Goal: Obtain resource: Obtain resource

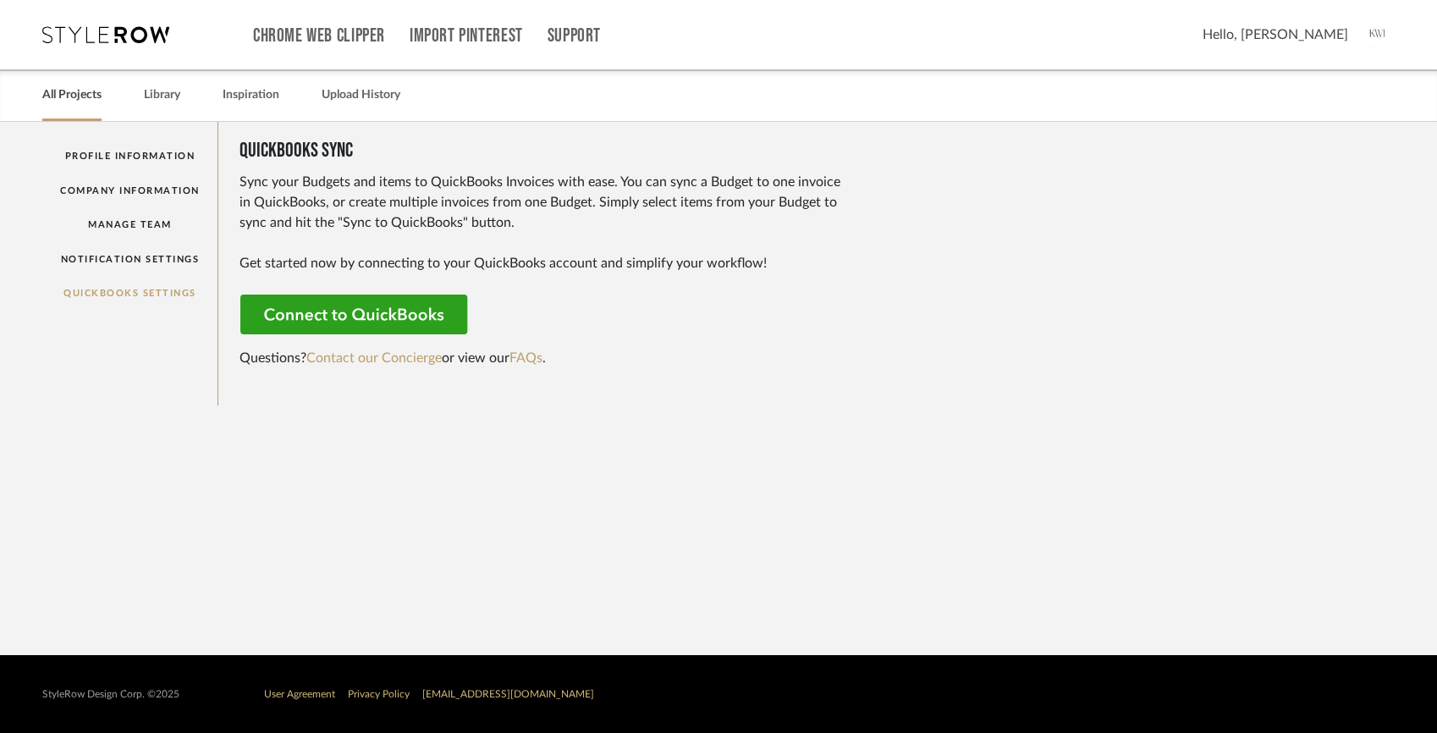
click at [83, 108] on div "All Projects" at bounding box center [71, 95] width 59 height 52
click at [146, 97] on link "Library" at bounding box center [162, 95] width 36 height 23
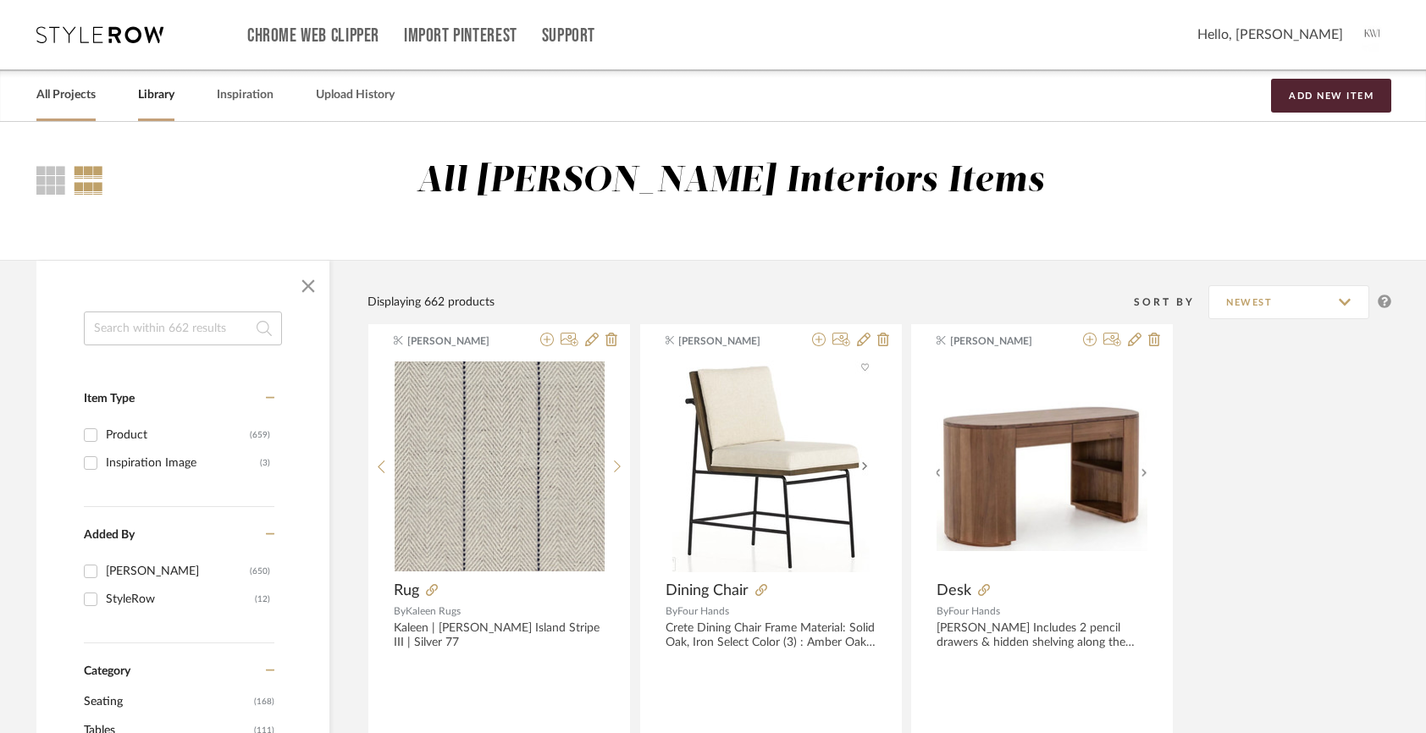
click at [75, 104] on link "All Projects" at bounding box center [65, 95] width 59 height 23
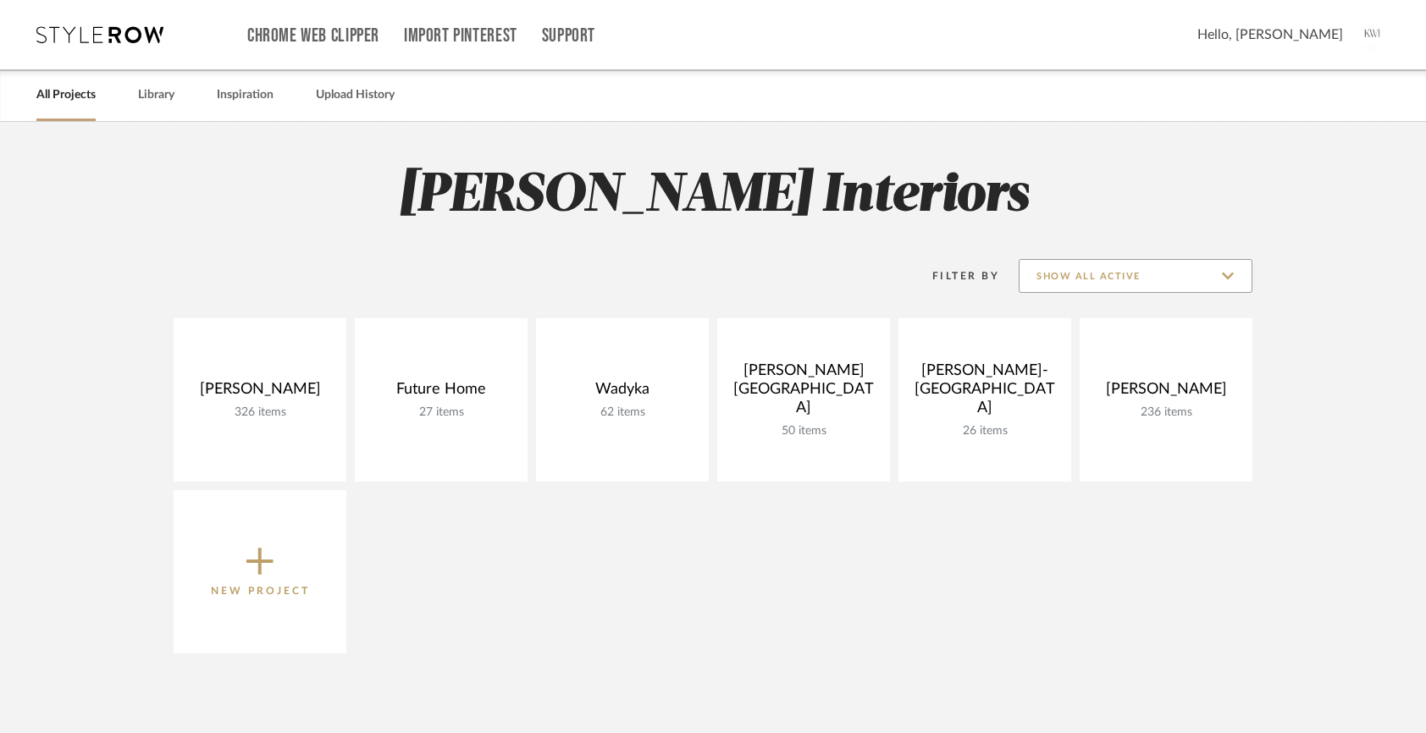
click at [1222, 268] on input "Show All Active" at bounding box center [1135, 276] width 234 height 34
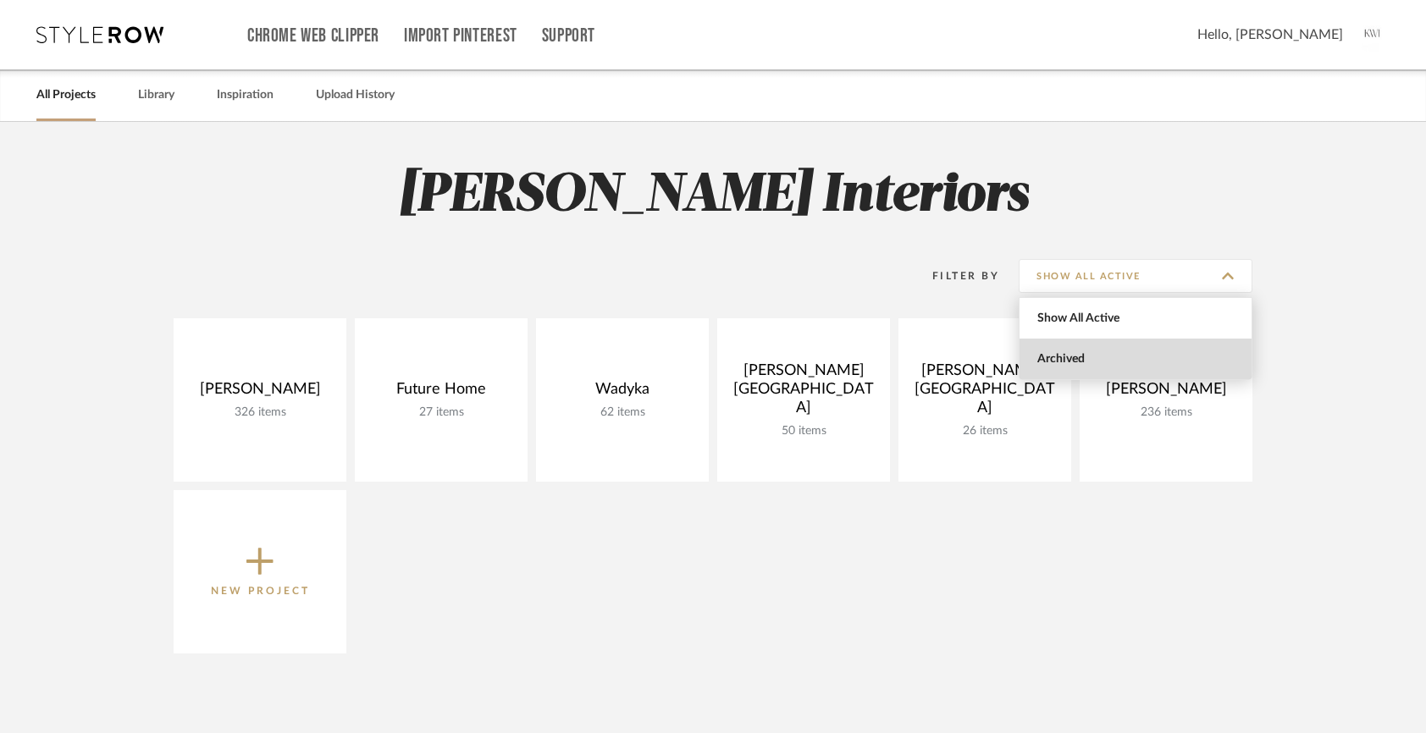
click at [1188, 362] on span "Archived" at bounding box center [1137, 359] width 201 height 14
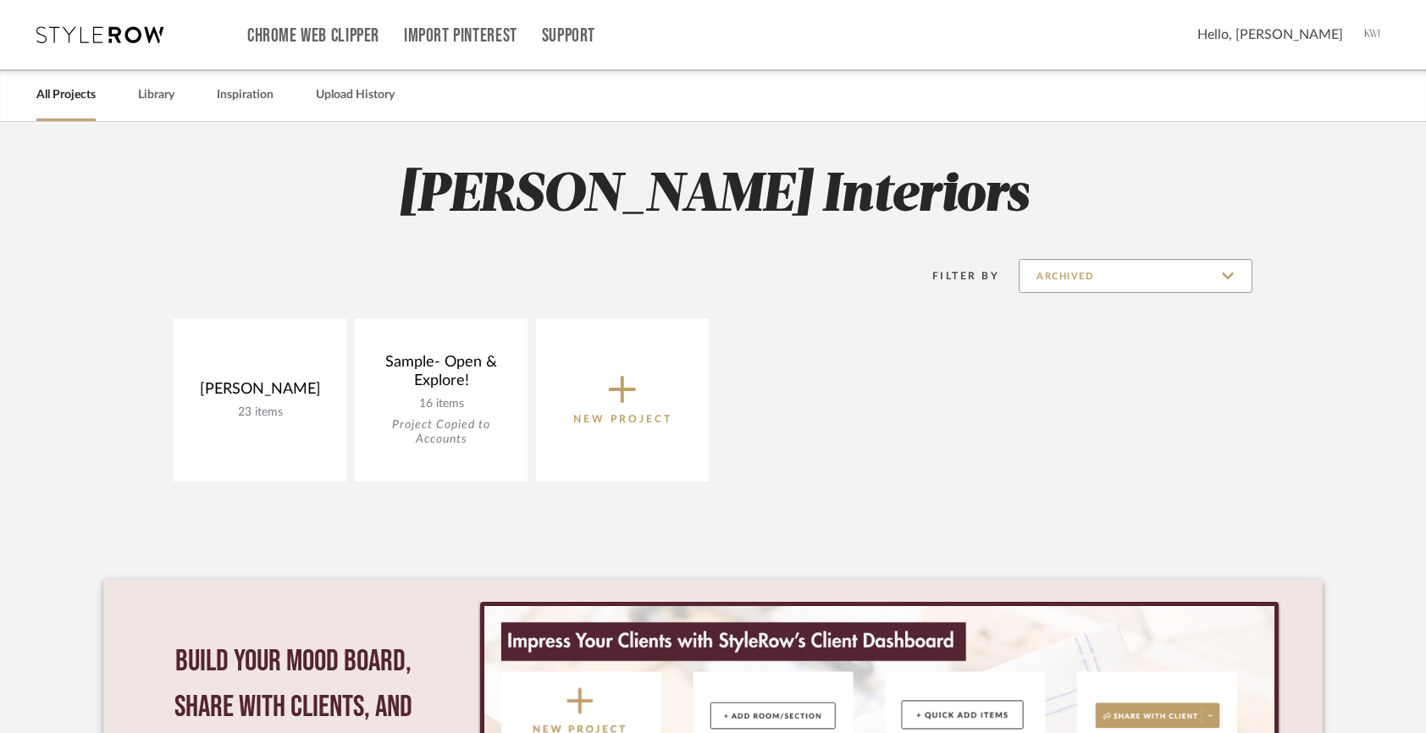
click at [1192, 264] on input "Archived" at bounding box center [1135, 276] width 234 height 34
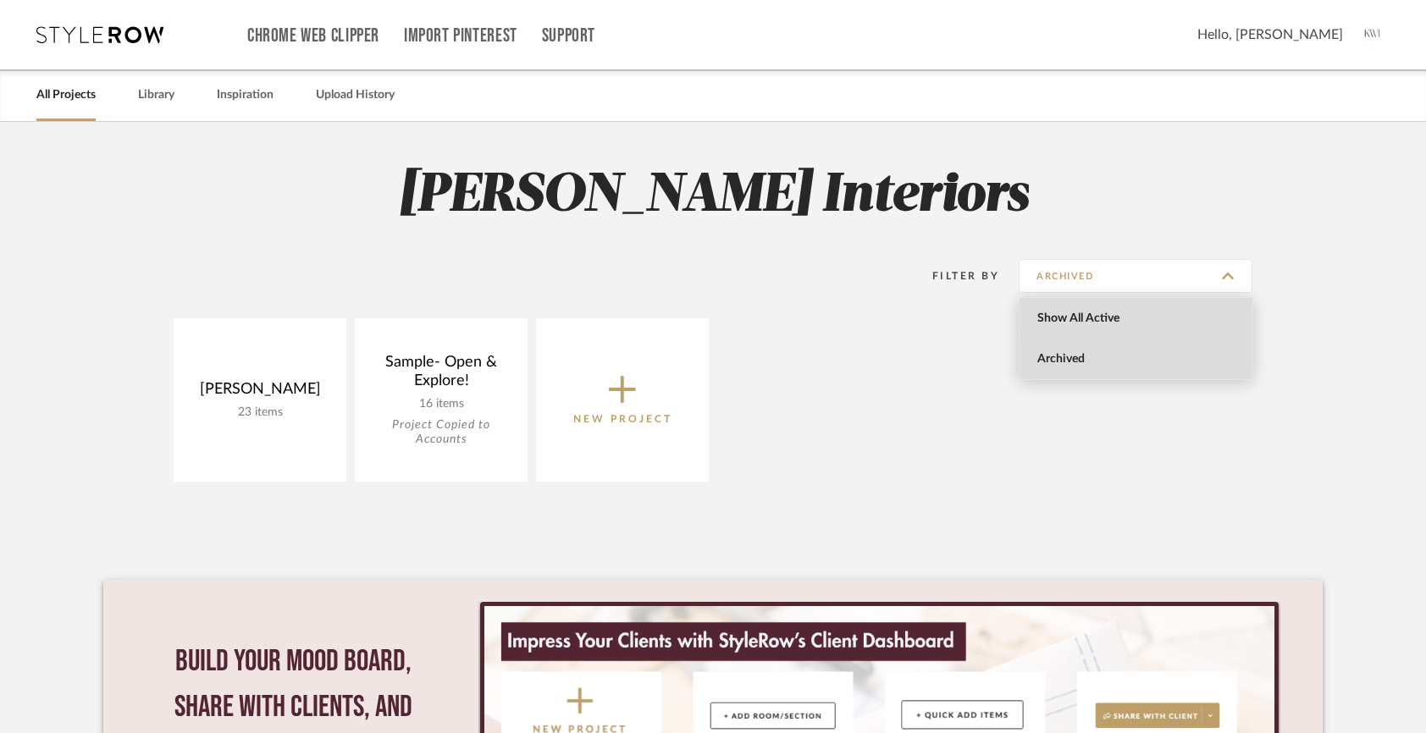
click at [1188, 312] on span "Show All Active" at bounding box center [1137, 319] width 201 height 14
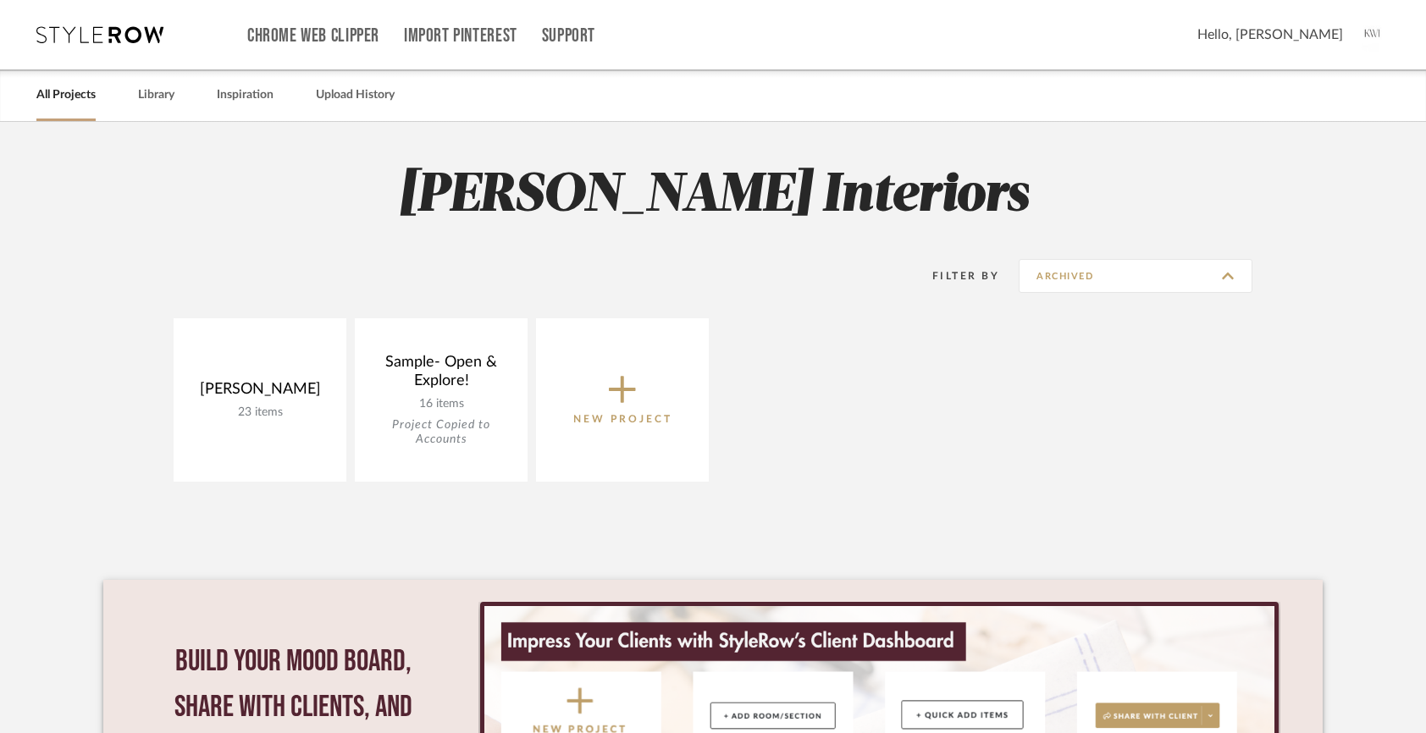
type input "Show All Active"
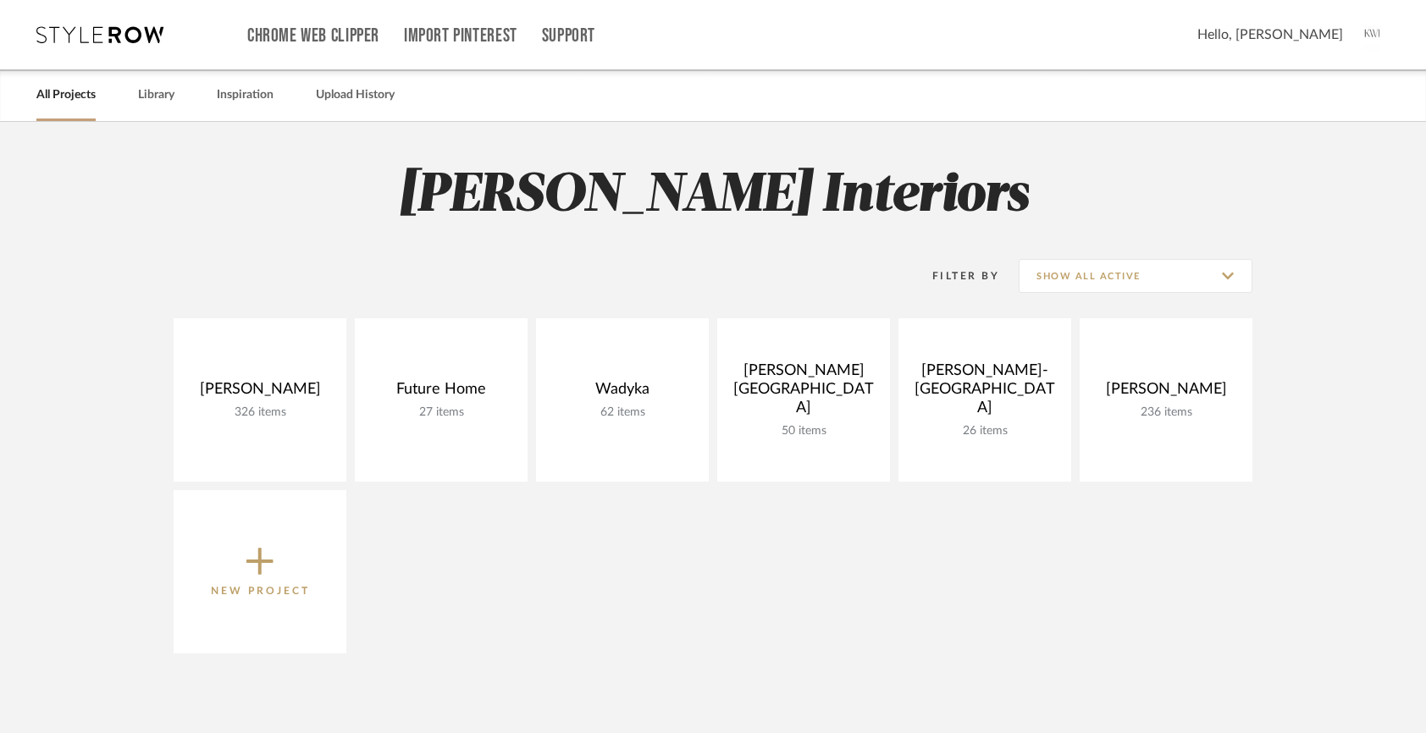
click at [1312, 319] on div "[PERSON_NAME] 326 items View Budget Open Project Future Home 27 items View Budg…" at bounding box center [712, 490] width 1219 height 344
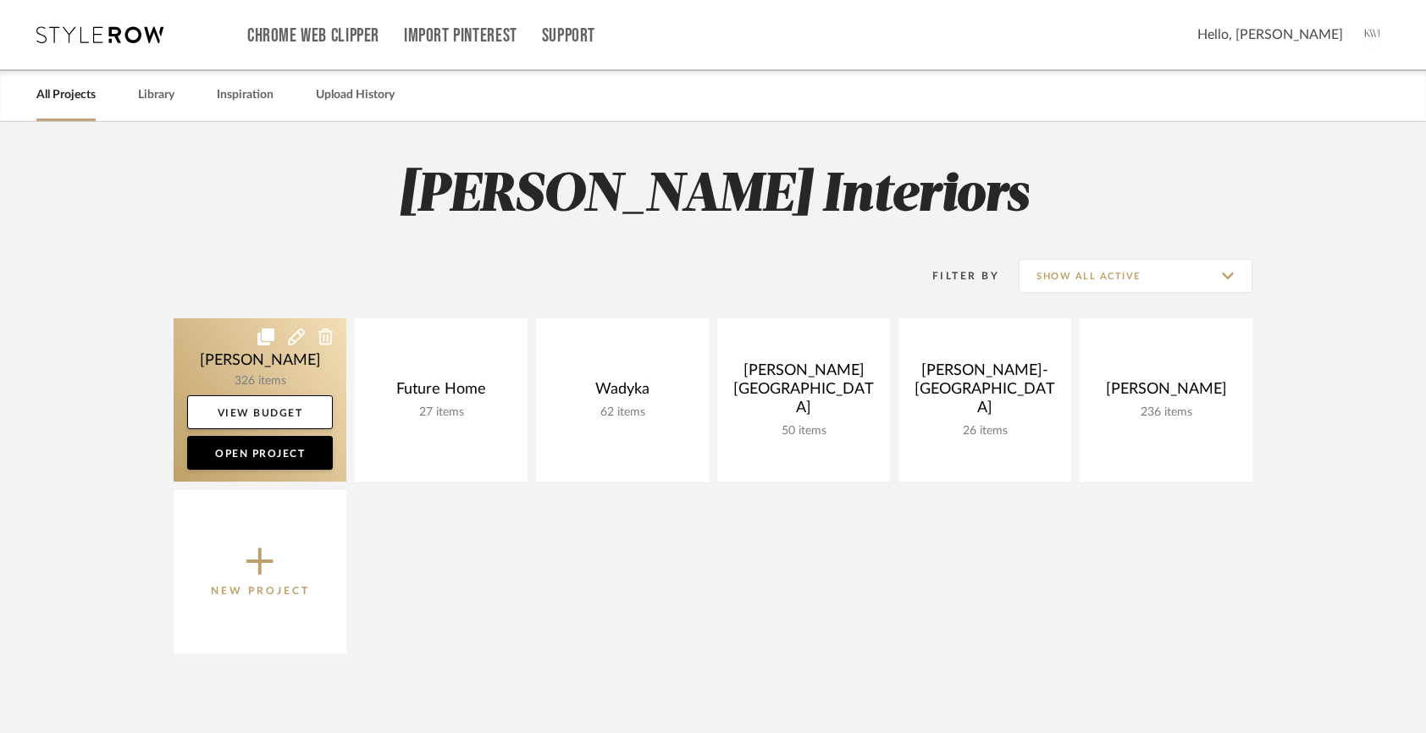
click at [258, 355] on link at bounding box center [260, 399] width 173 height 163
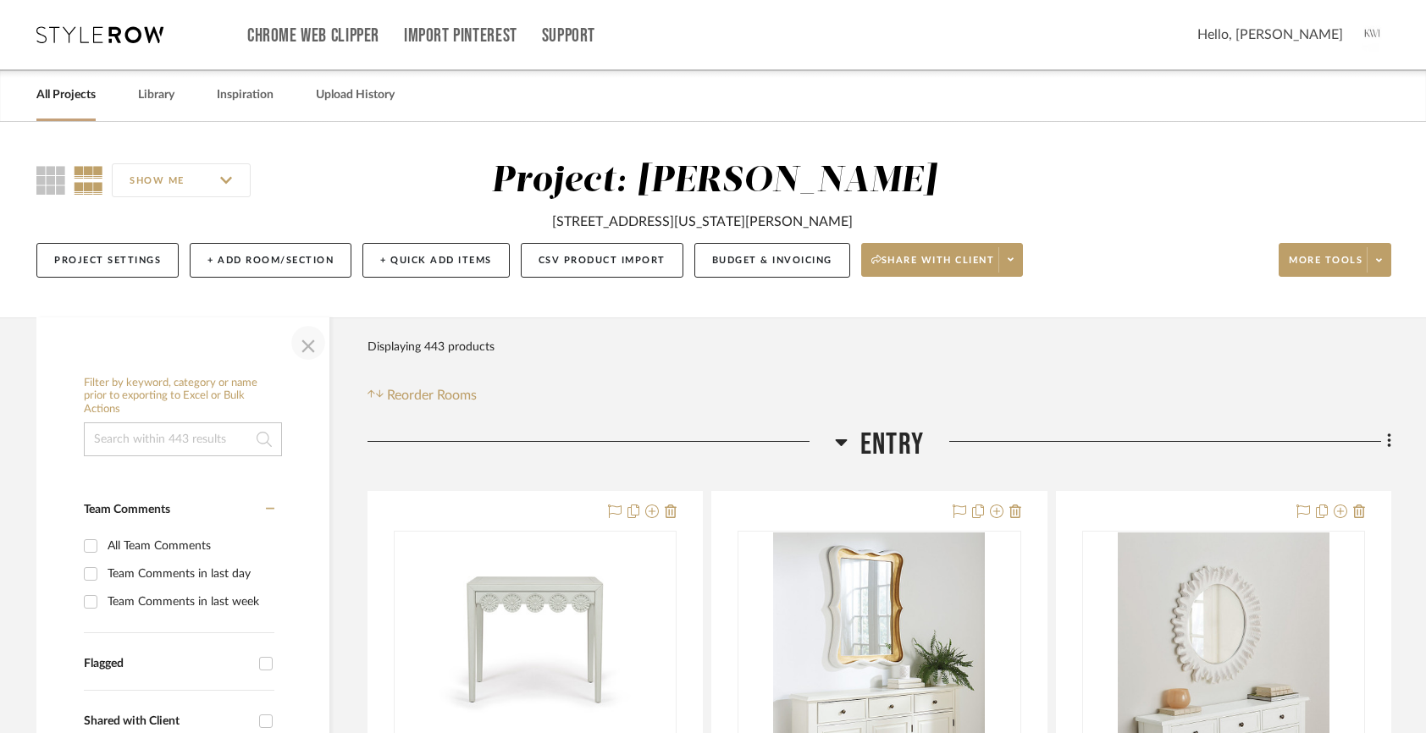
click at [302, 337] on span "button" at bounding box center [308, 343] width 41 height 41
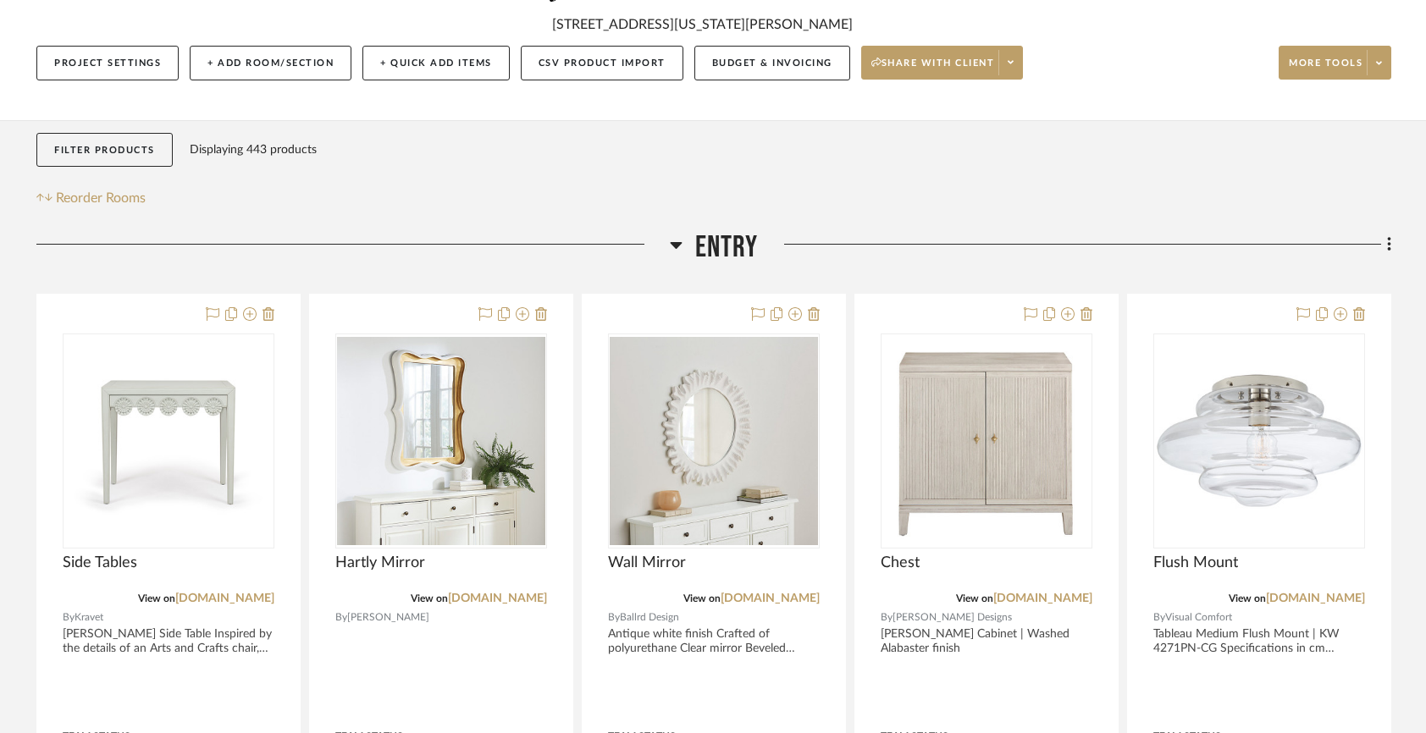
scroll to position [254, 0]
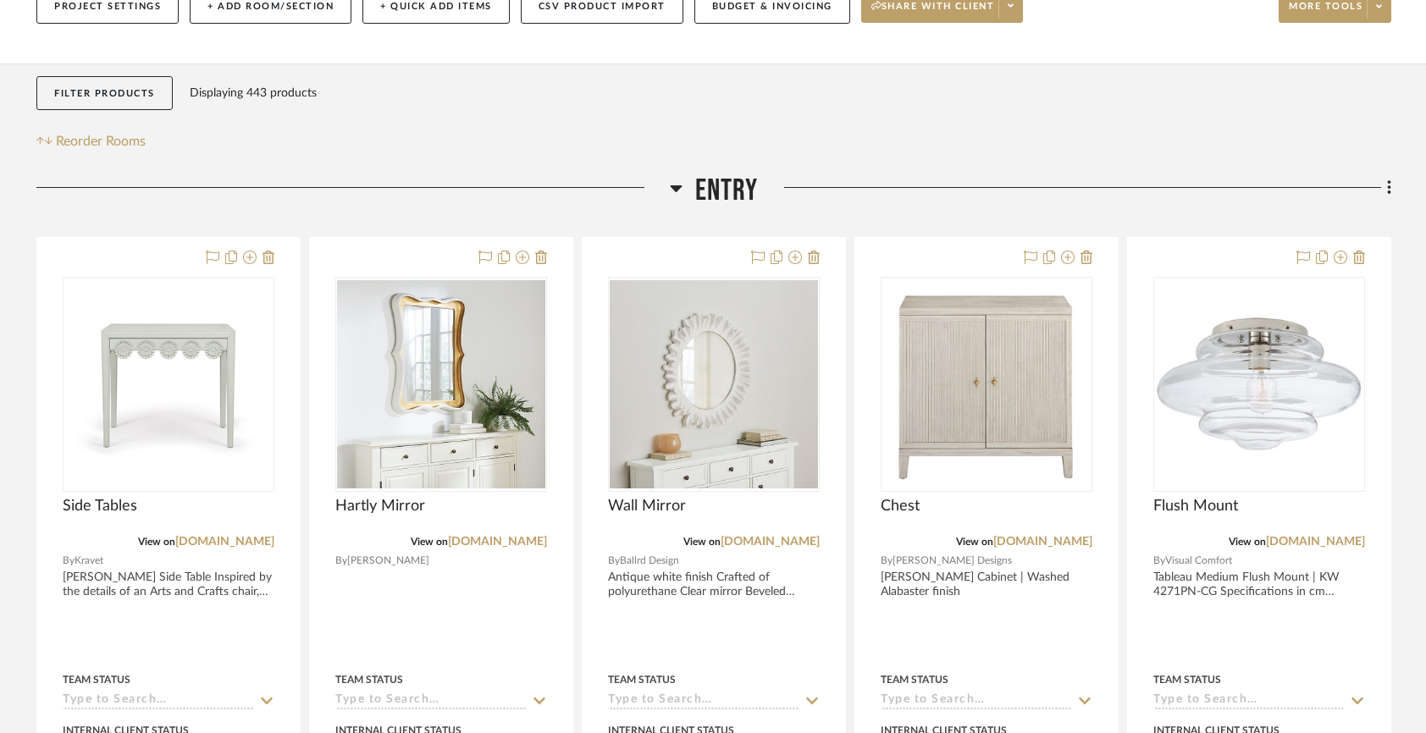
click at [688, 190] on h3 "Entry" at bounding box center [714, 191] width 89 height 36
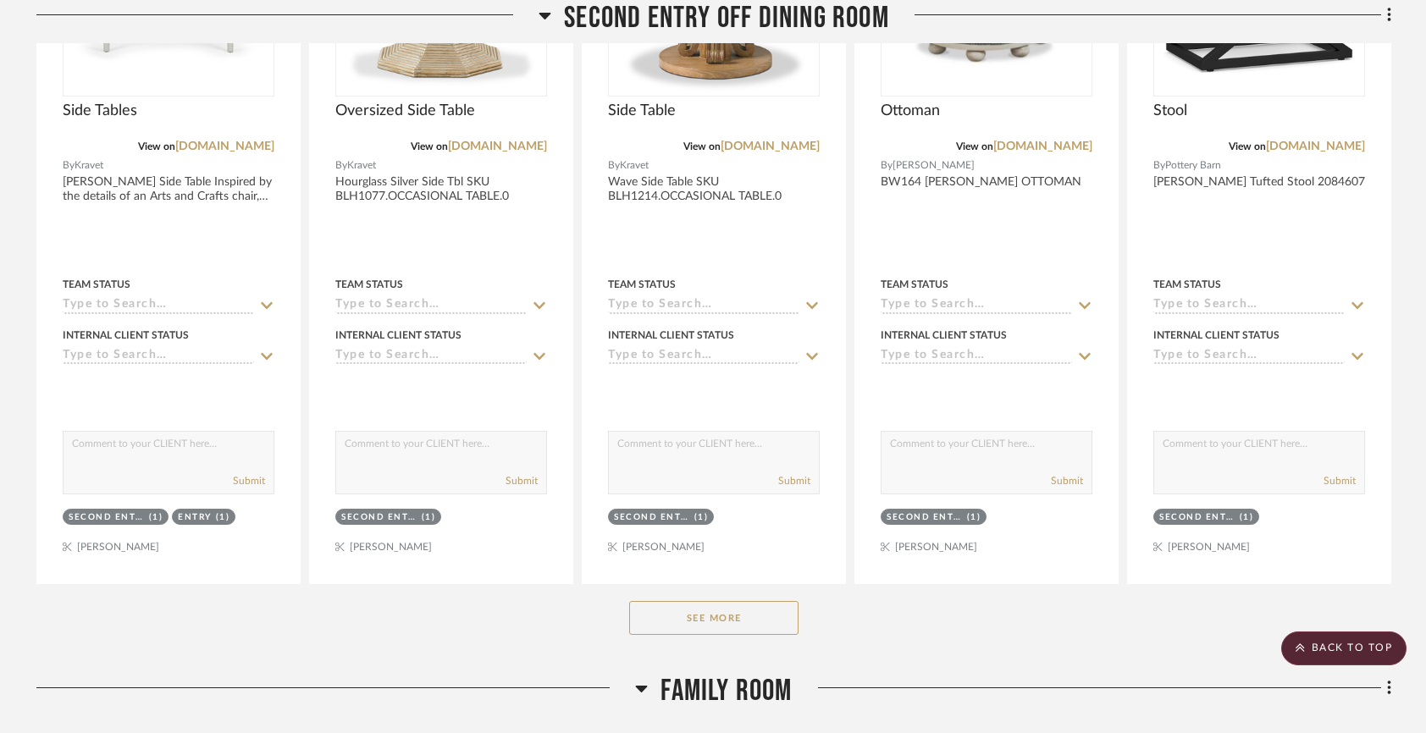
scroll to position [974, 0]
click at [709, 638] on div "See More" at bounding box center [713, 616] width 1354 height 68
click at [706, 610] on button "See More" at bounding box center [713, 616] width 169 height 34
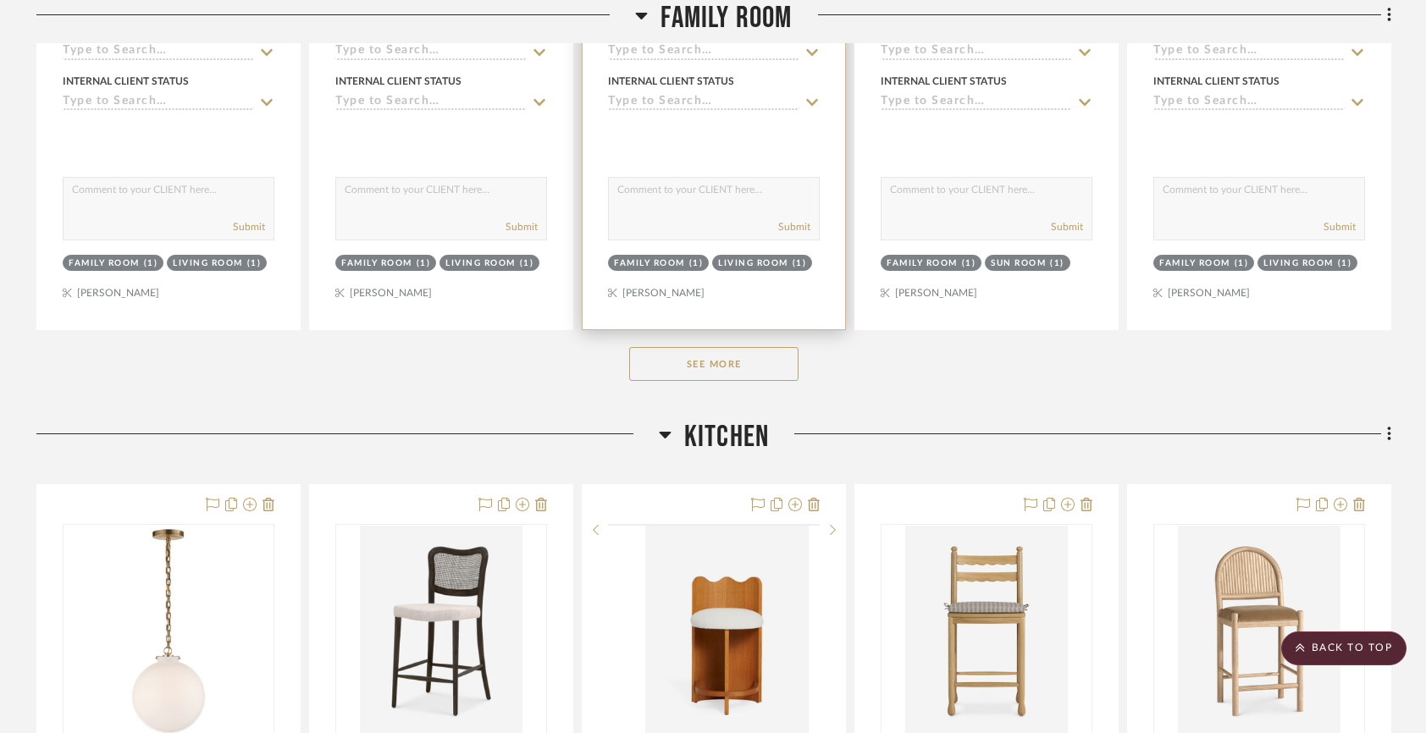
scroll to position [2929, 0]
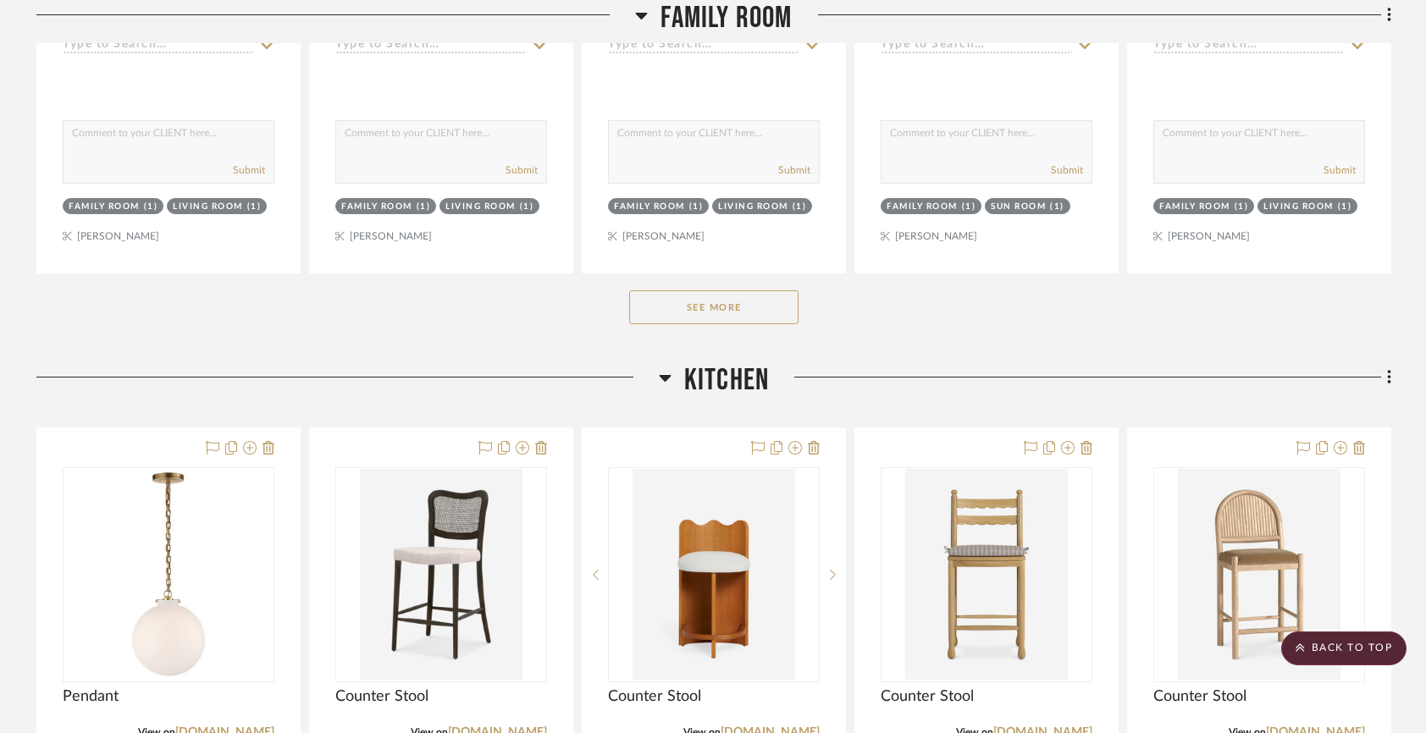
click at [713, 299] on button "See More" at bounding box center [713, 307] width 169 height 34
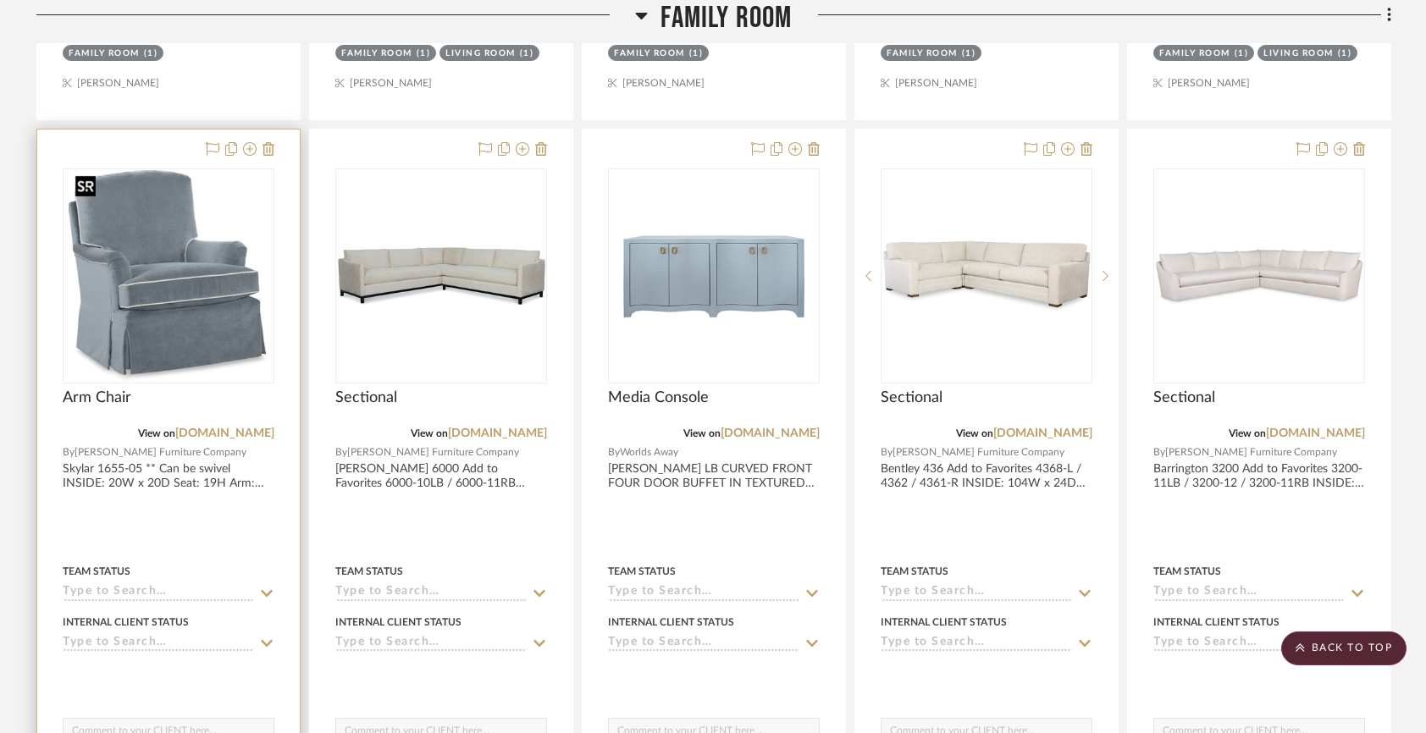
scroll to position [3902, 0]
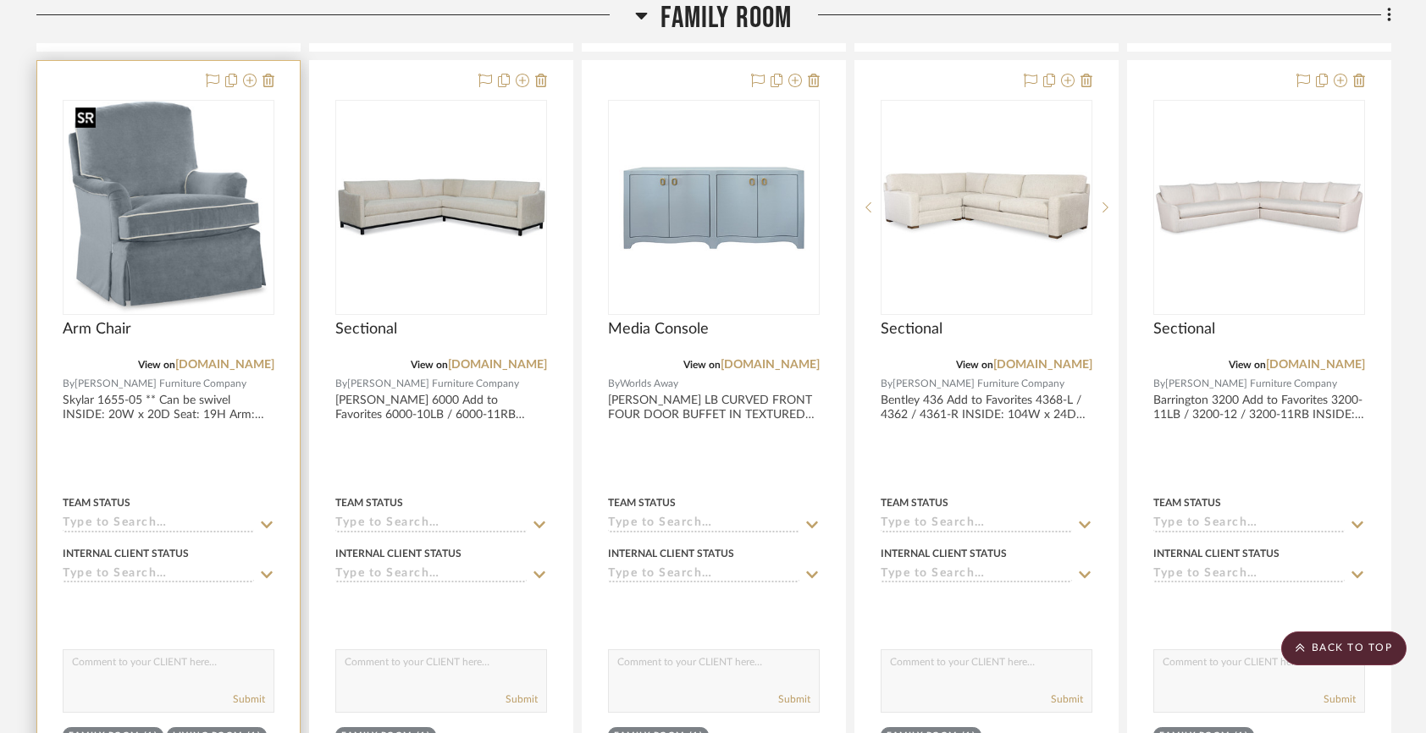
click at [185, 246] on img "0" at bounding box center [169, 208] width 200 height 212
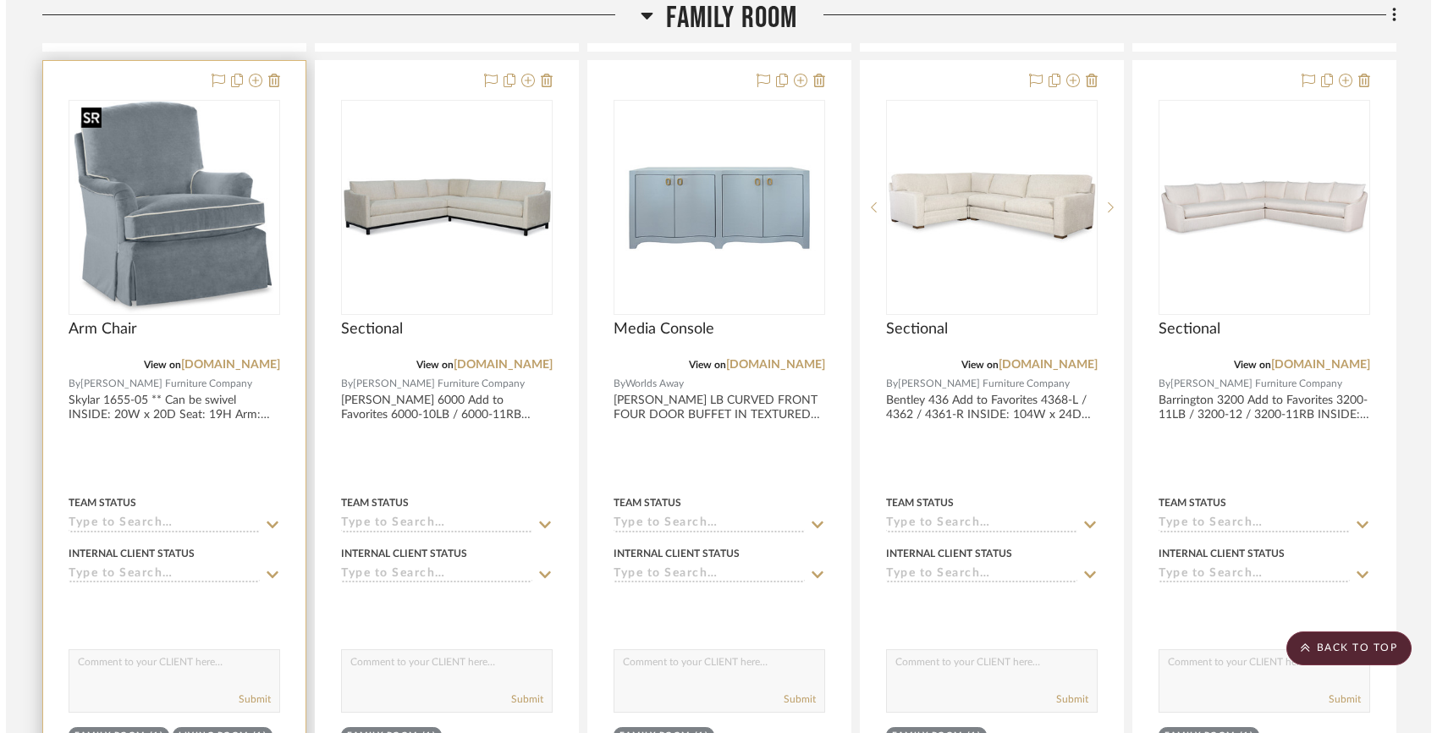
scroll to position [0, 0]
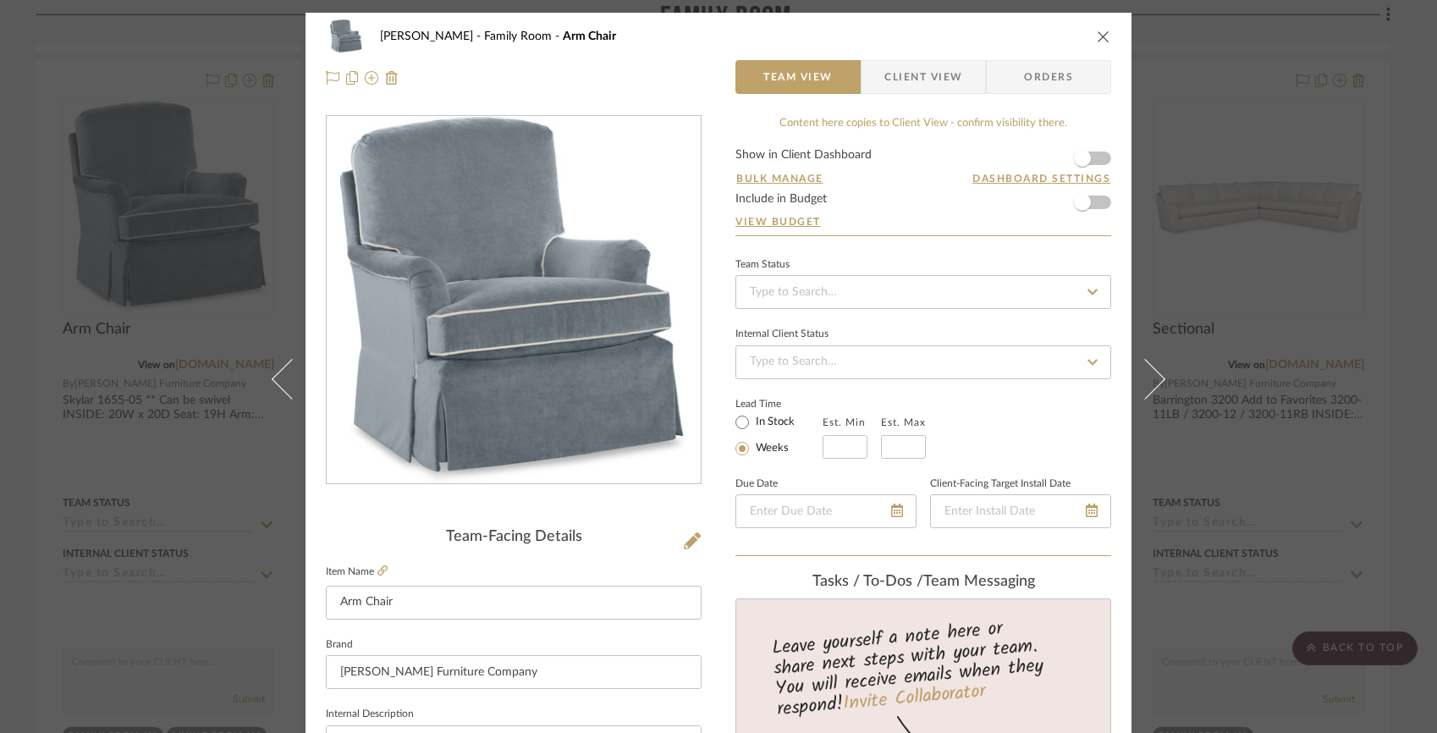
click at [921, 70] on span "Client View" at bounding box center [924, 77] width 78 height 34
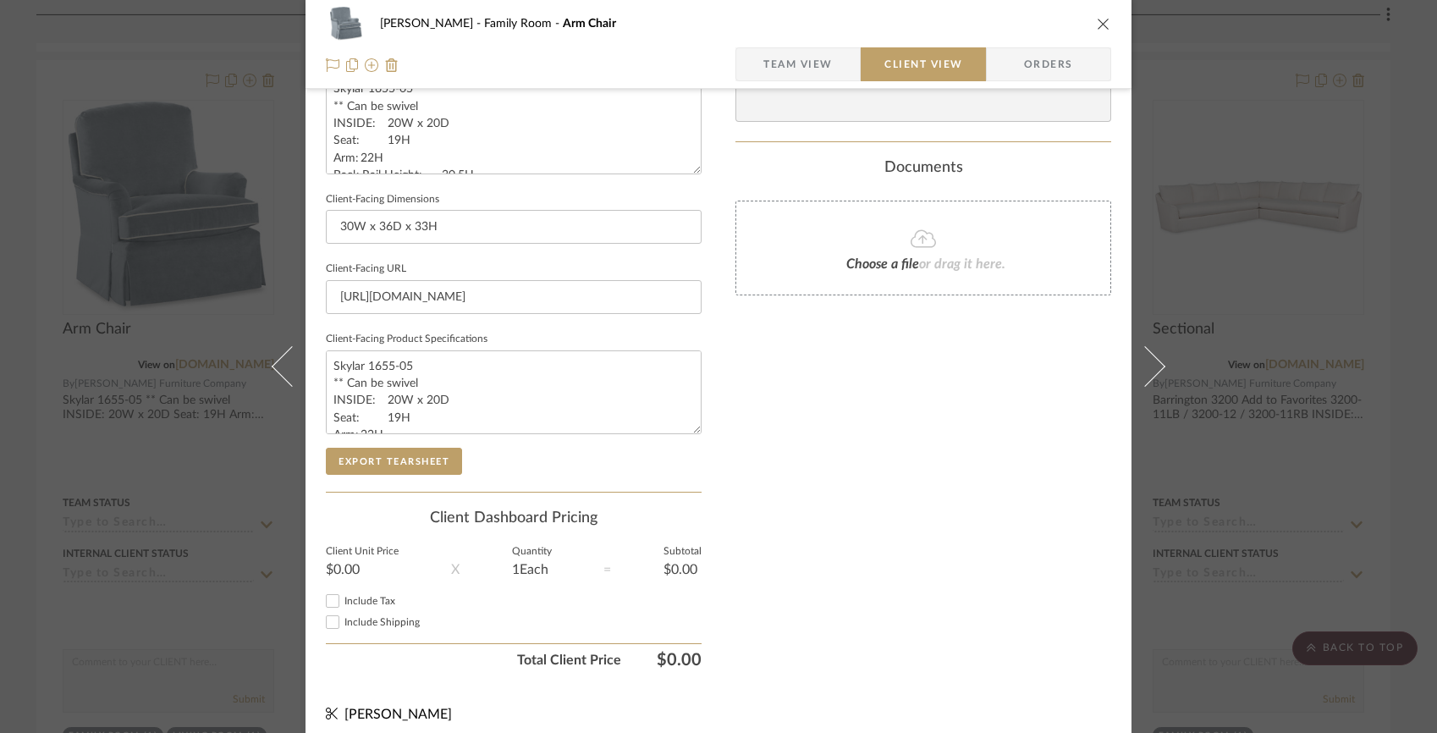
scroll to position [660, 0]
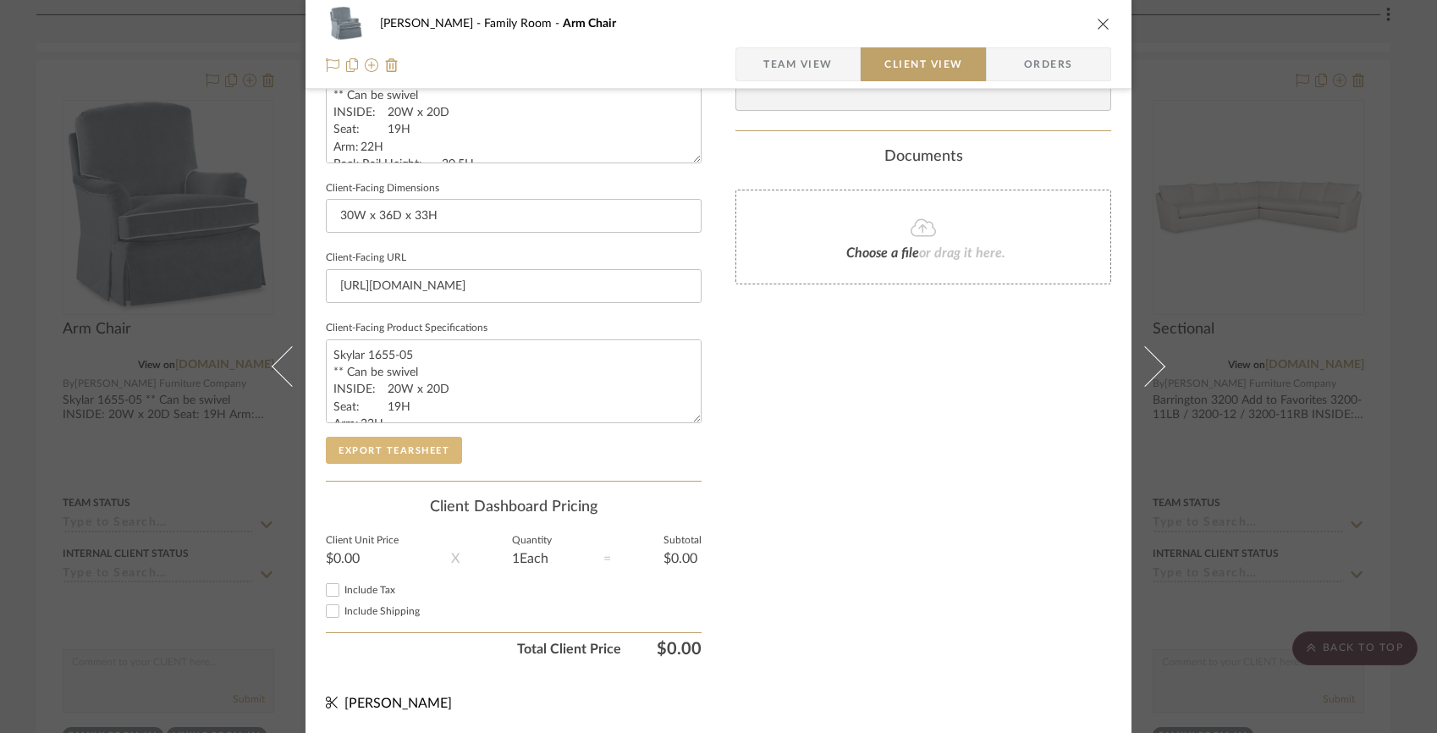
click at [441, 450] on button "Export Tearsheet" at bounding box center [394, 450] width 136 height 27
click at [1100, 27] on icon "close" at bounding box center [1104, 24] width 14 height 14
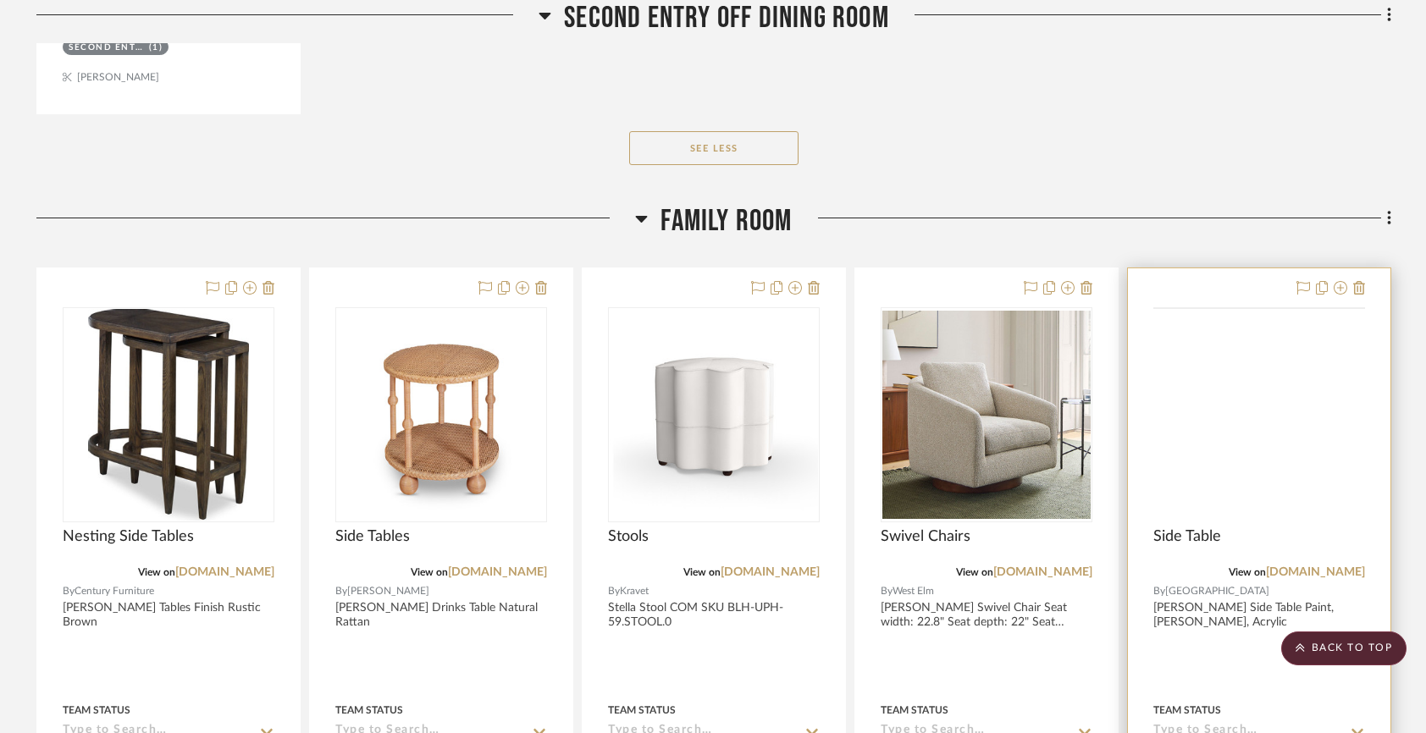
scroll to position [2210, 0]
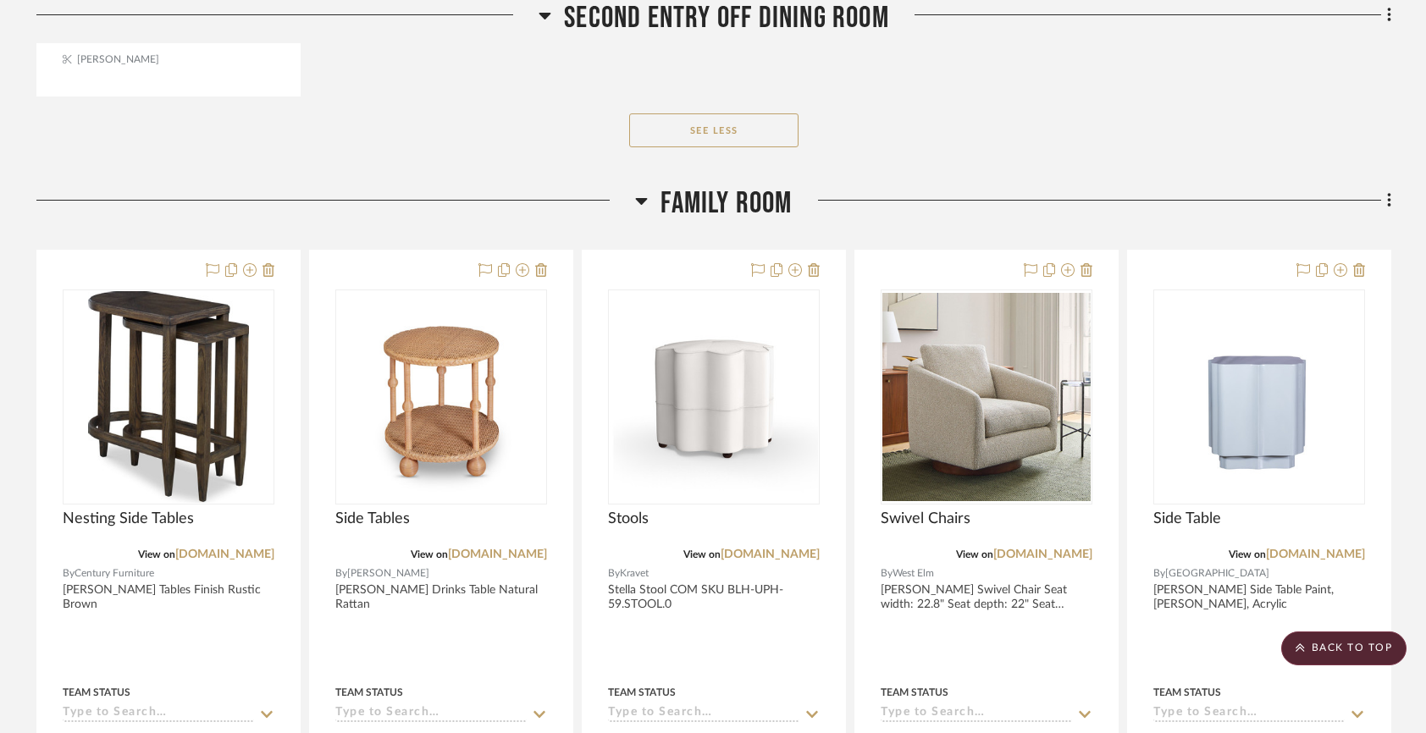
click at [660, 194] on span "Family Room" at bounding box center [725, 203] width 131 height 36
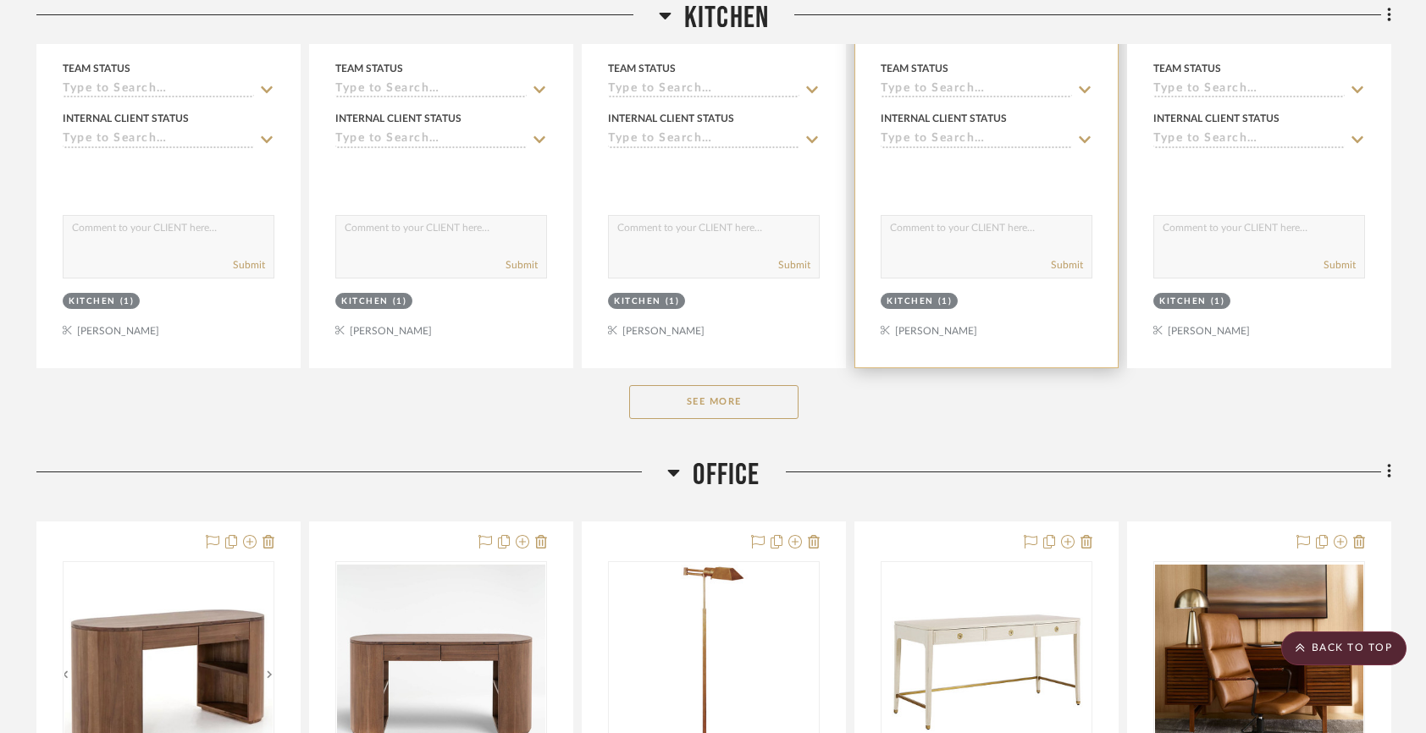
scroll to position [3000, 0]
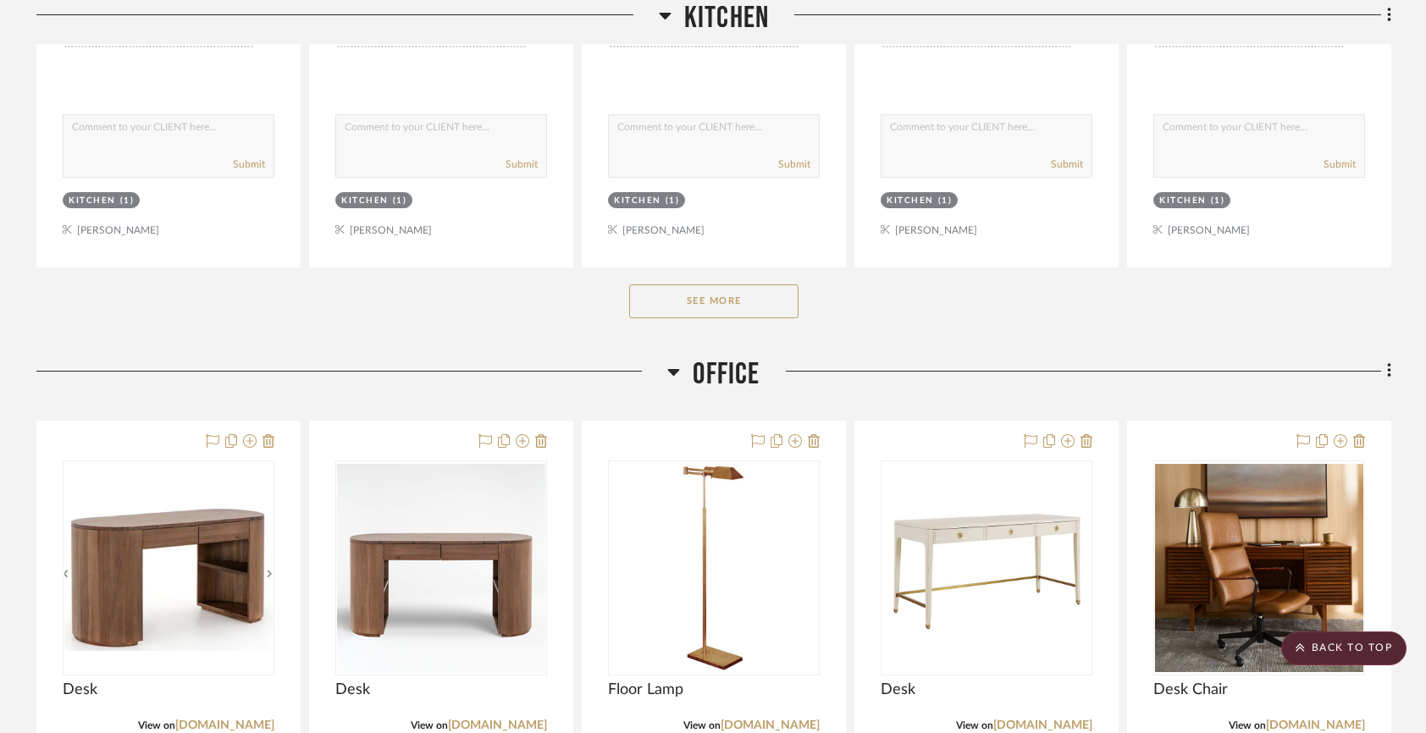
click at [735, 288] on button "See More" at bounding box center [713, 301] width 169 height 34
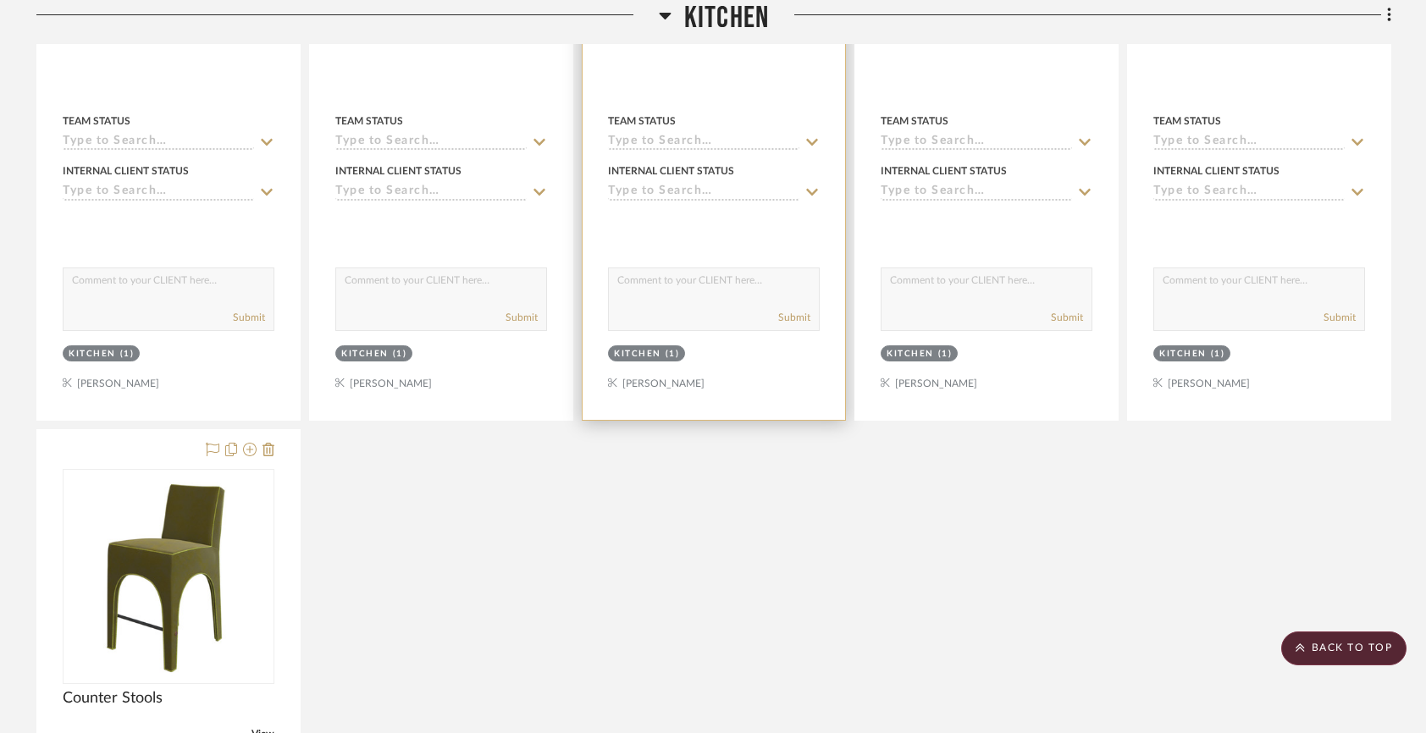
scroll to position [4352, 0]
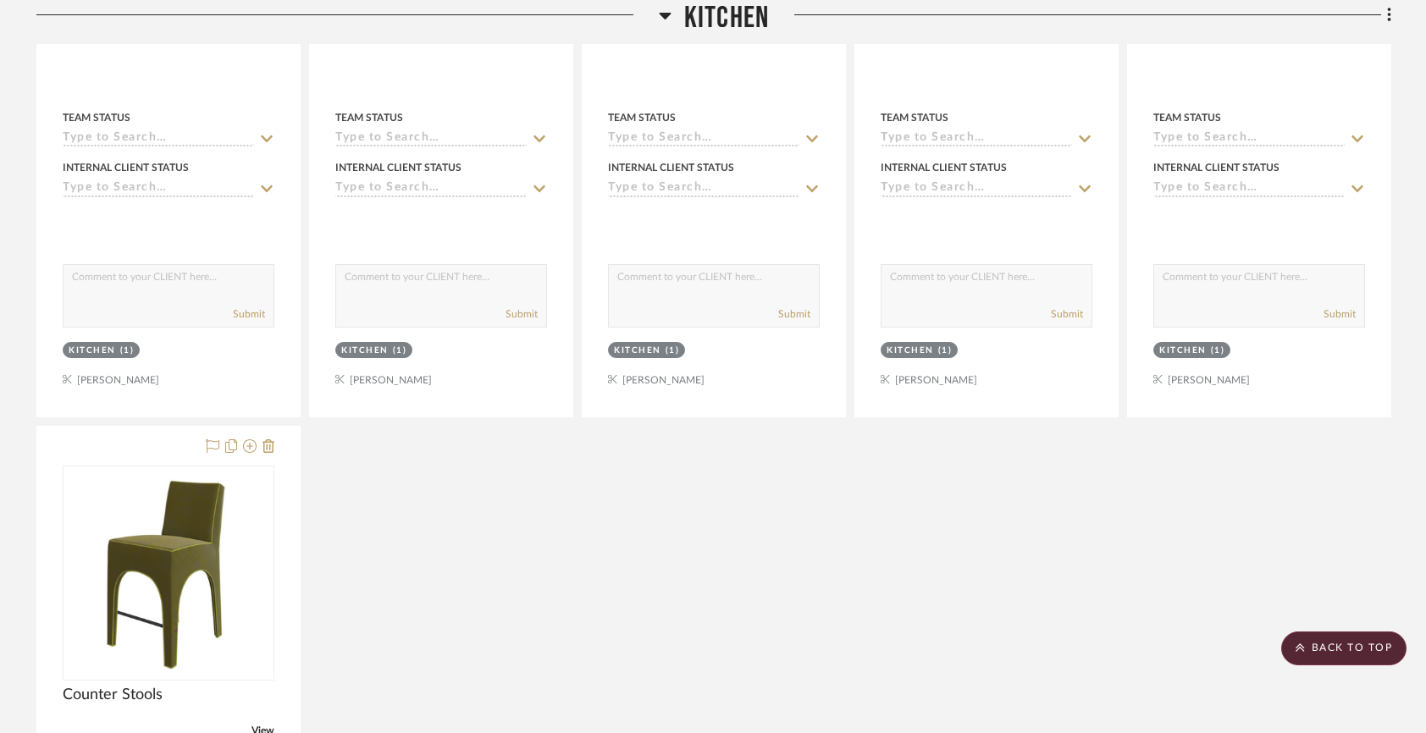
click at [711, 19] on span "Kitchen" at bounding box center [726, 18] width 85 height 36
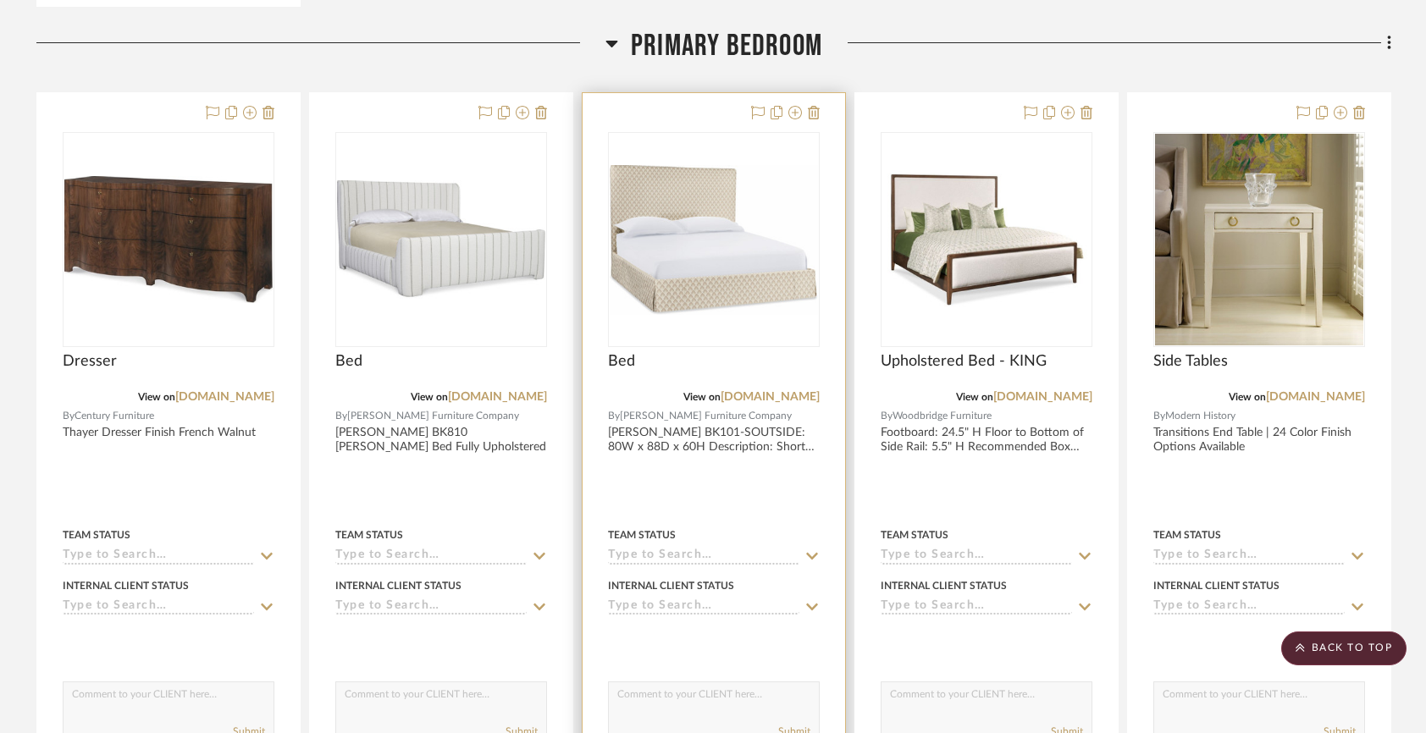
scroll to position [4200, 0]
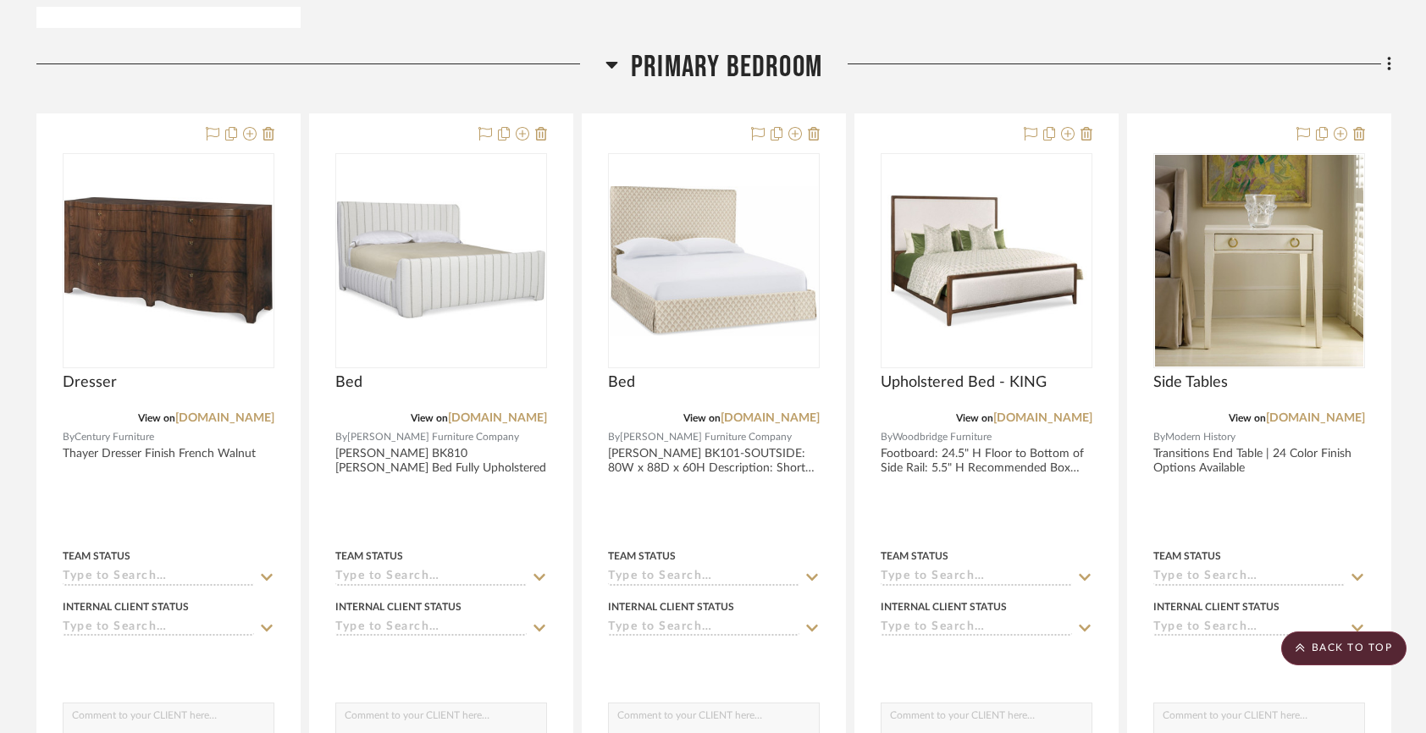
click at [669, 64] on span "Primary Bedroom" at bounding box center [726, 67] width 191 height 36
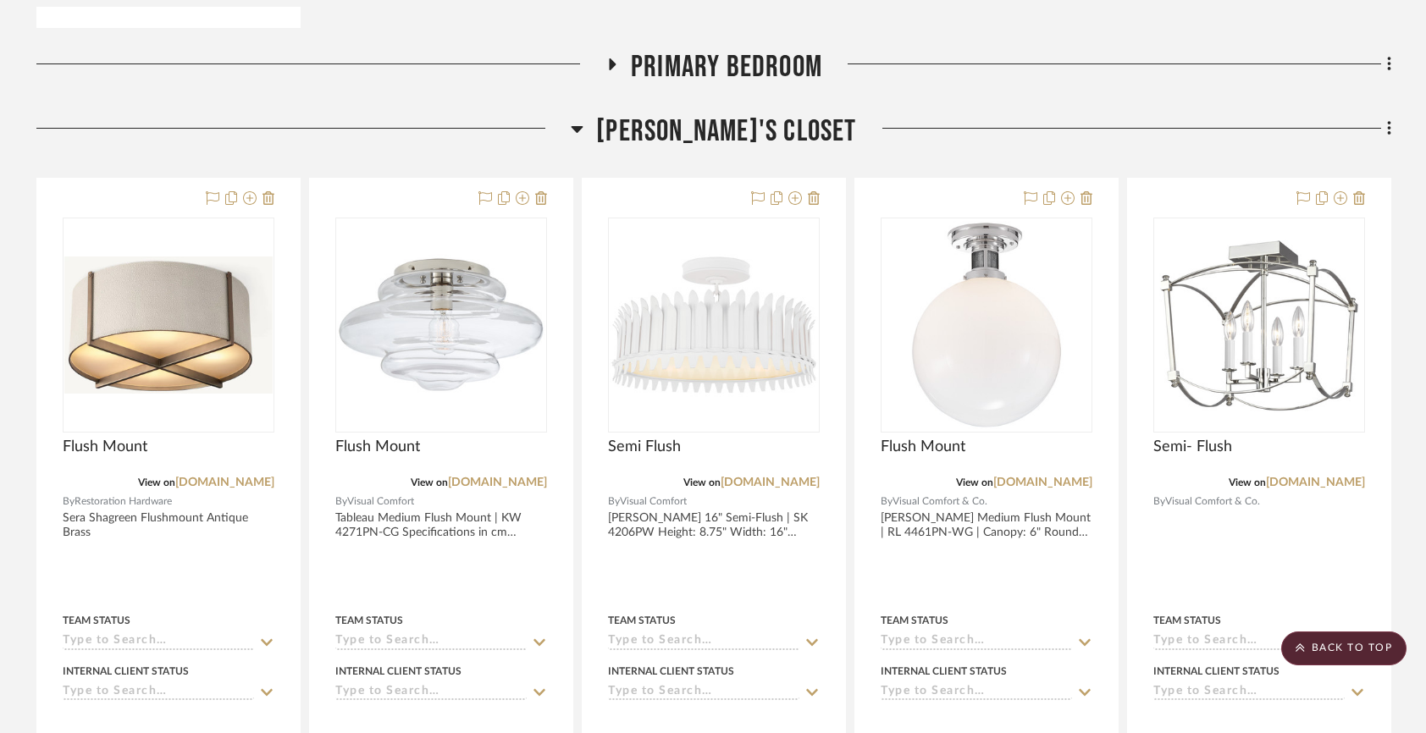
click at [725, 142] on span "[PERSON_NAME]'s Closet" at bounding box center [726, 131] width 260 height 36
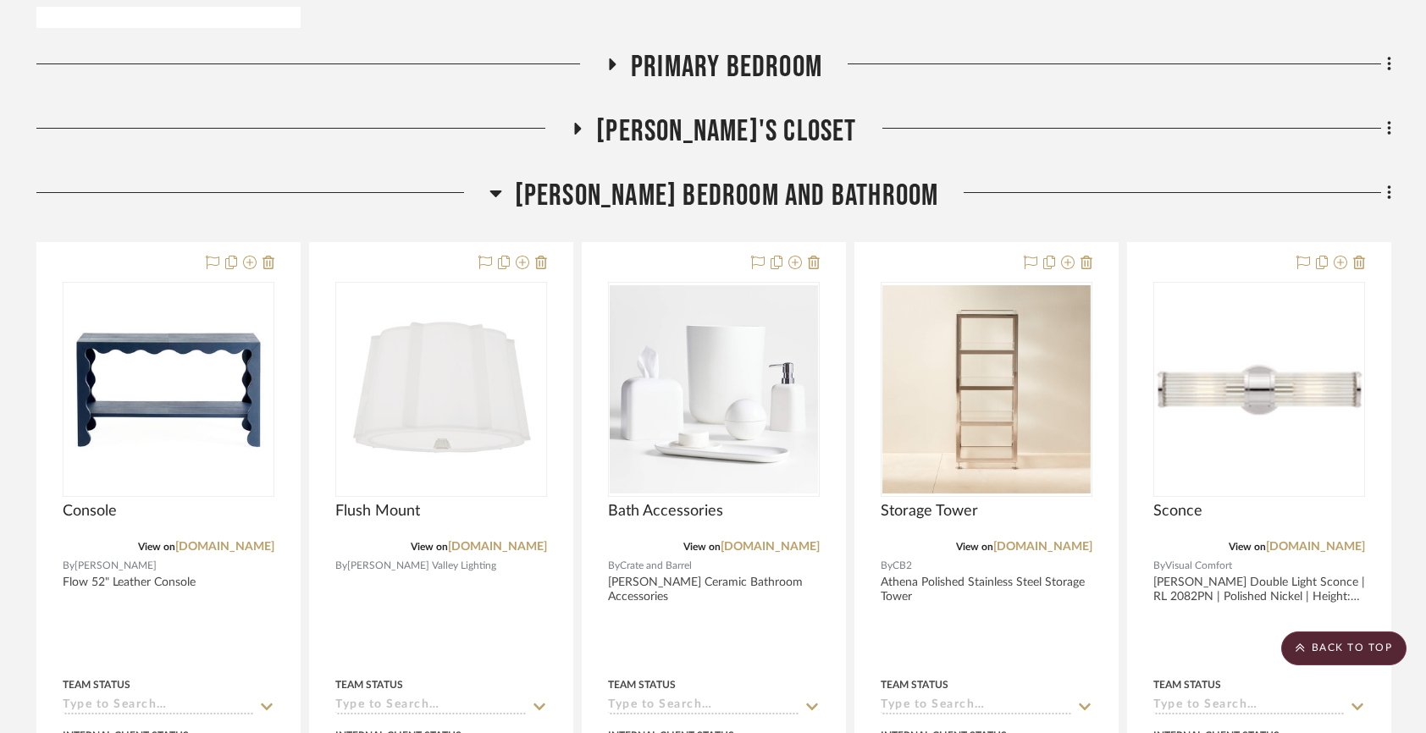
click at [733, 194] on span "[PERSON_NAME] Bedroom and Bathroom" at bounding box center [727, 196] width 424 height 36
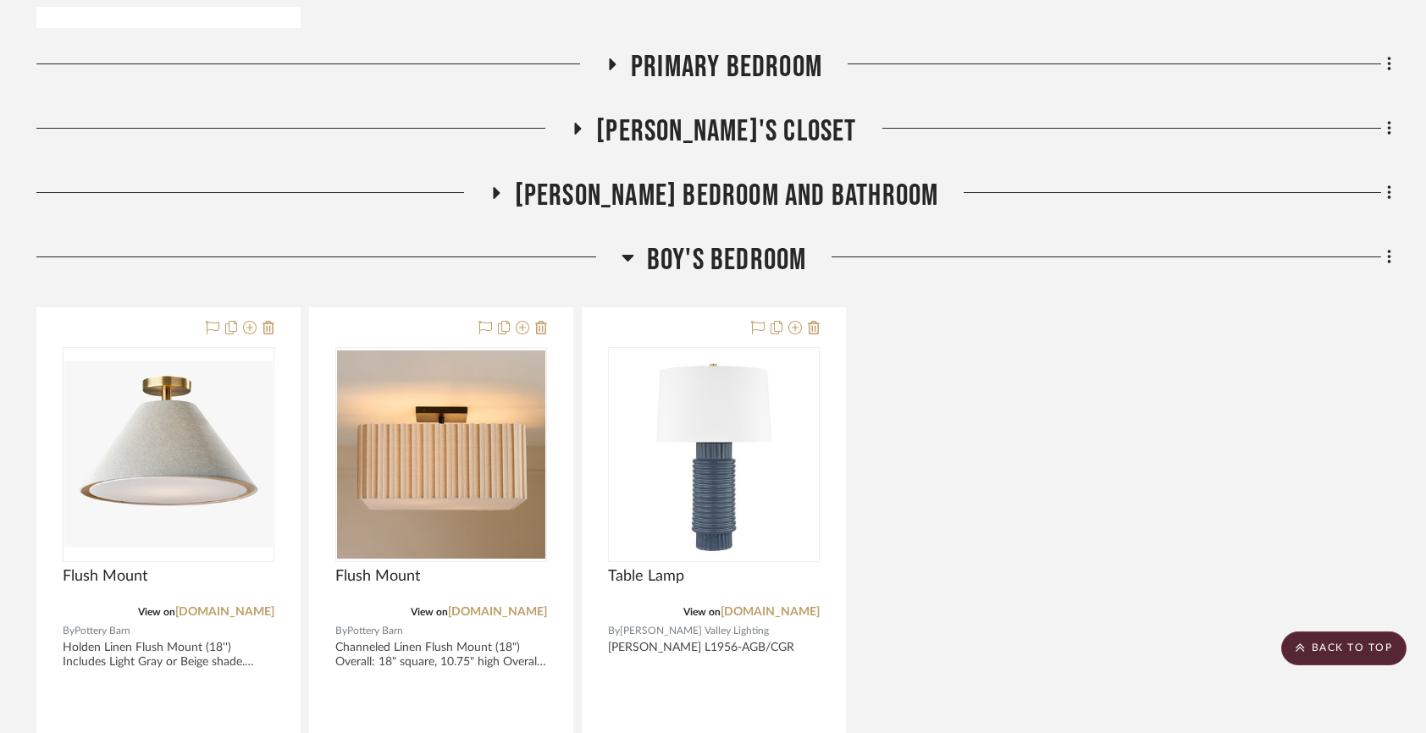
click at [717, 258] on span "Boy's Bedroom" at bounding box center [727, 260] width 160 height 36
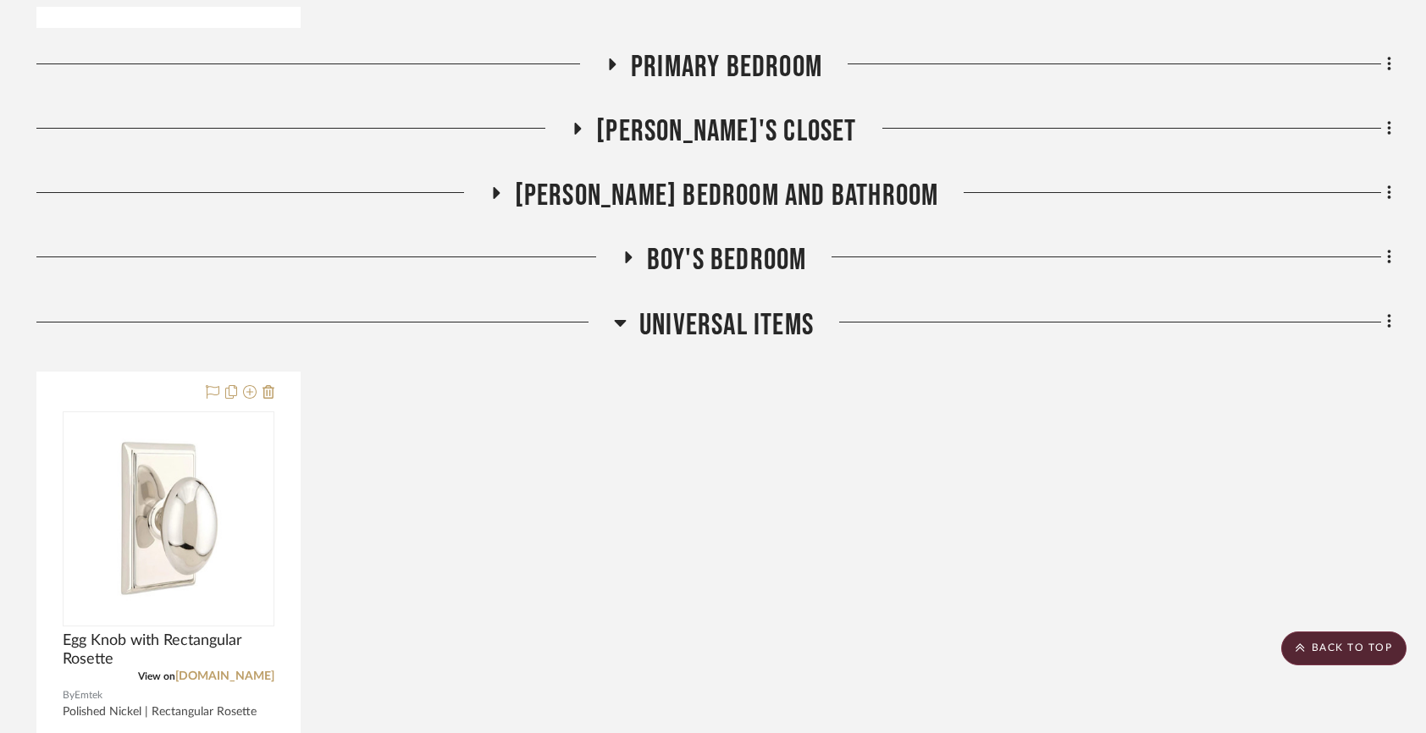
click at [707, 312] on span "Universal Items" at bounding box center [726, 325] width 174 height 36
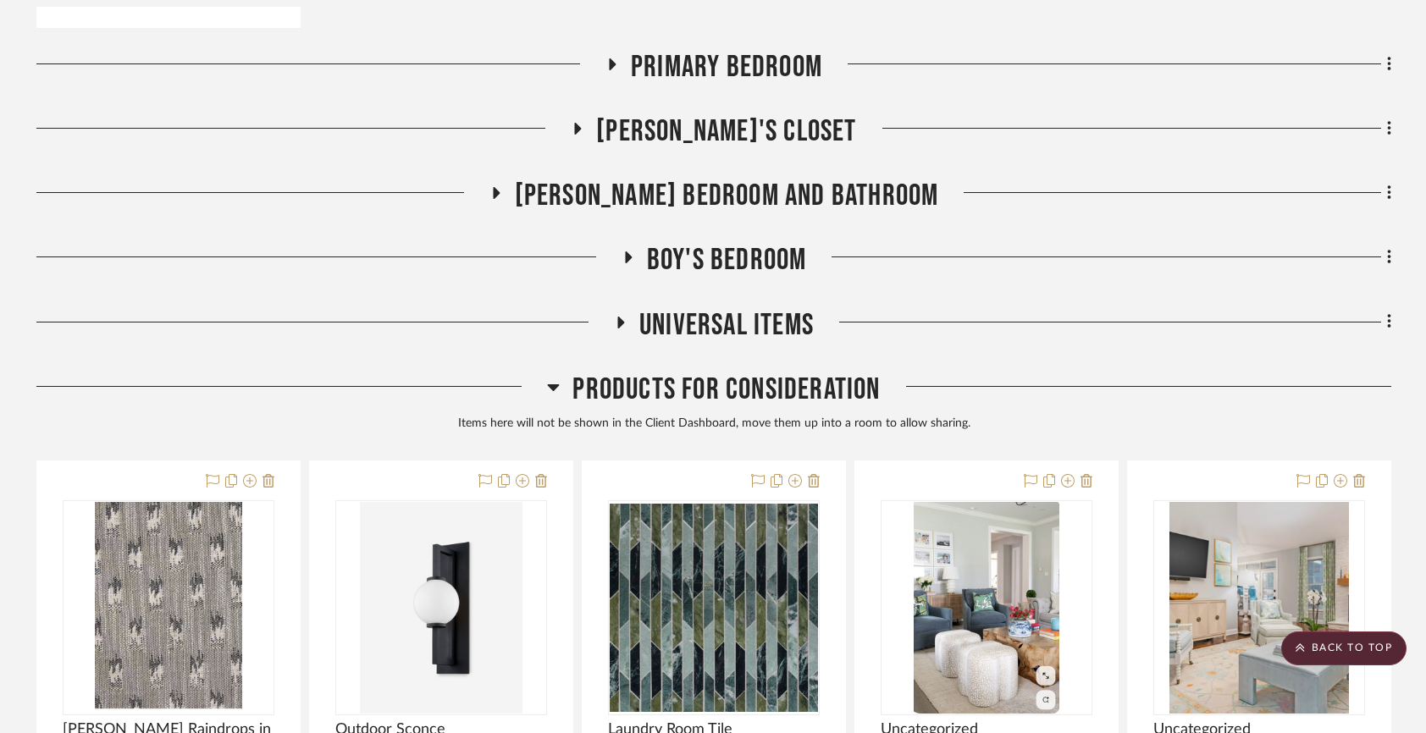
click at [687, 380] on span "Products For Consideration" at bounding box center [725, 390] width 307 height 36
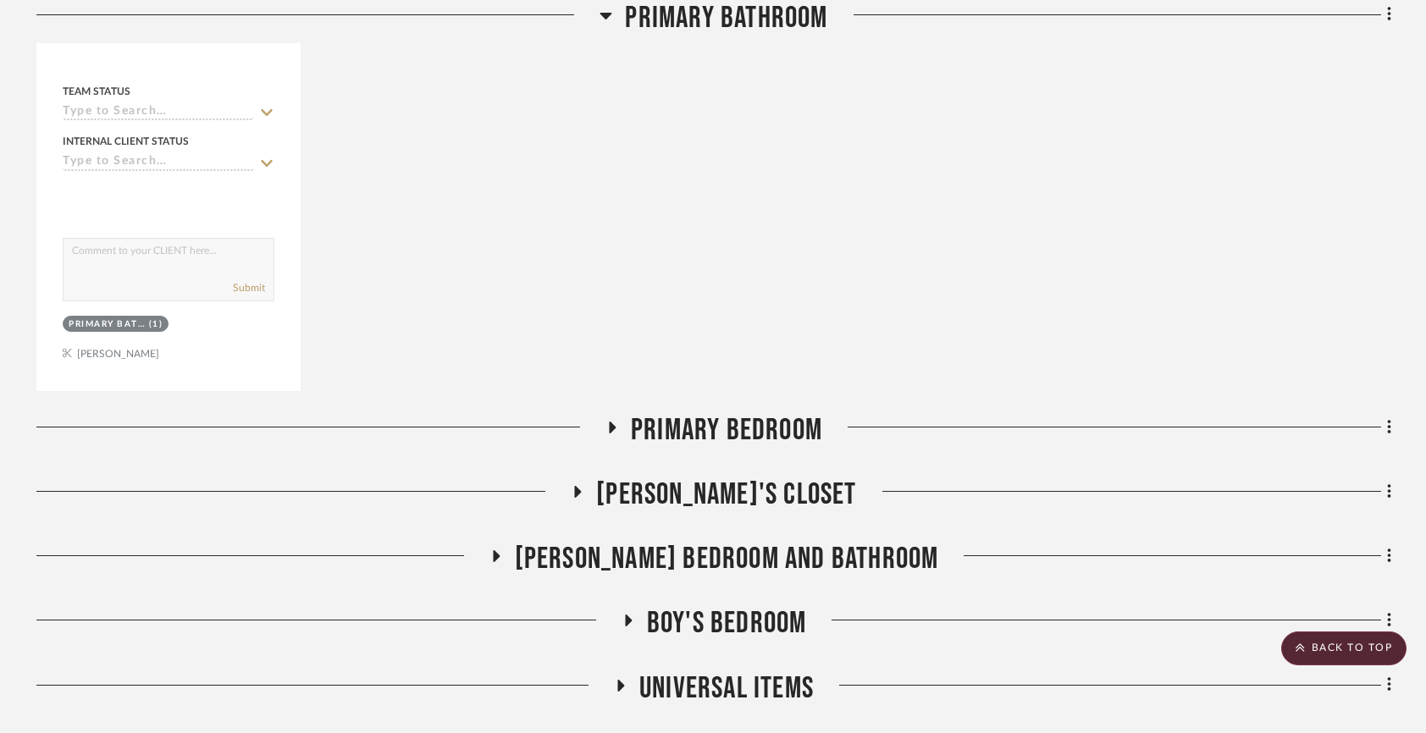
scroll to position [4036, 0]
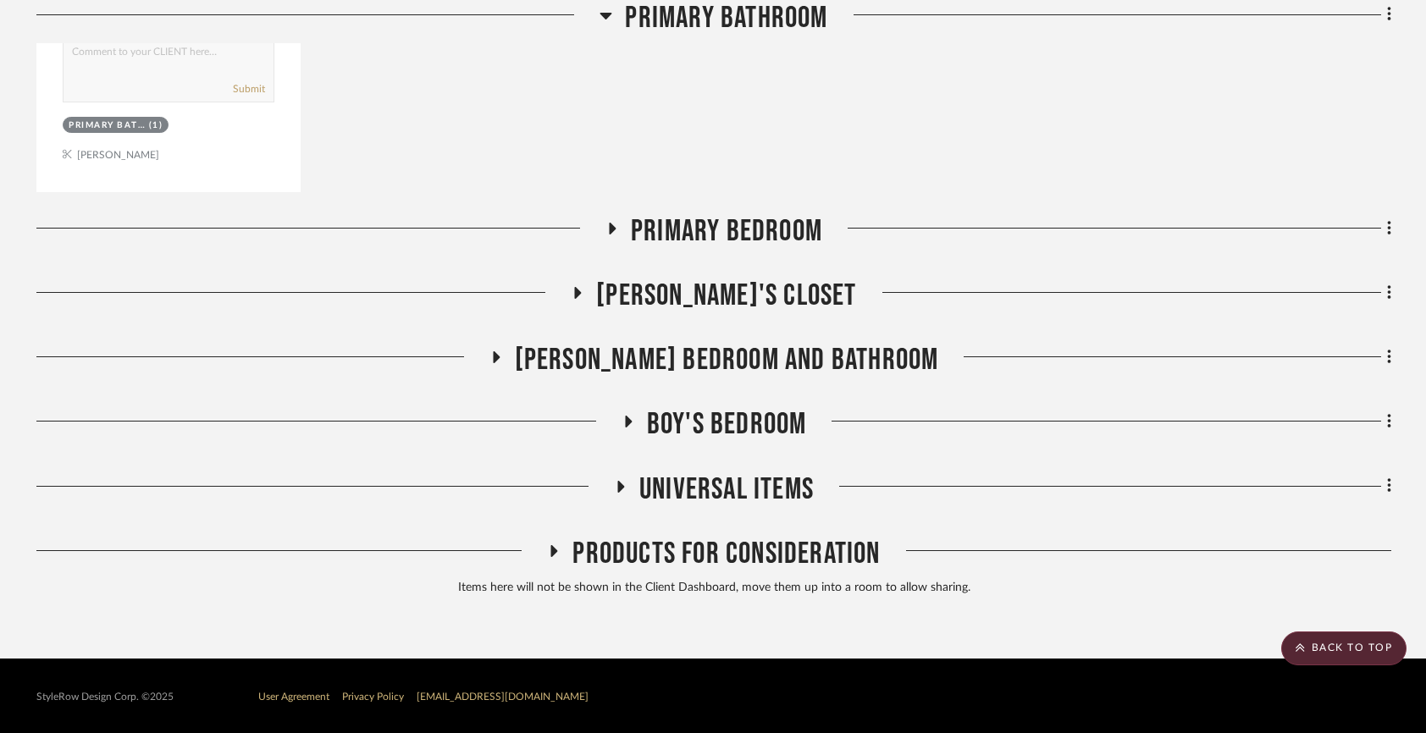
click at [690, 536] on span "Products For Consideration" at bounding box center [725, 554] width 307 height 36
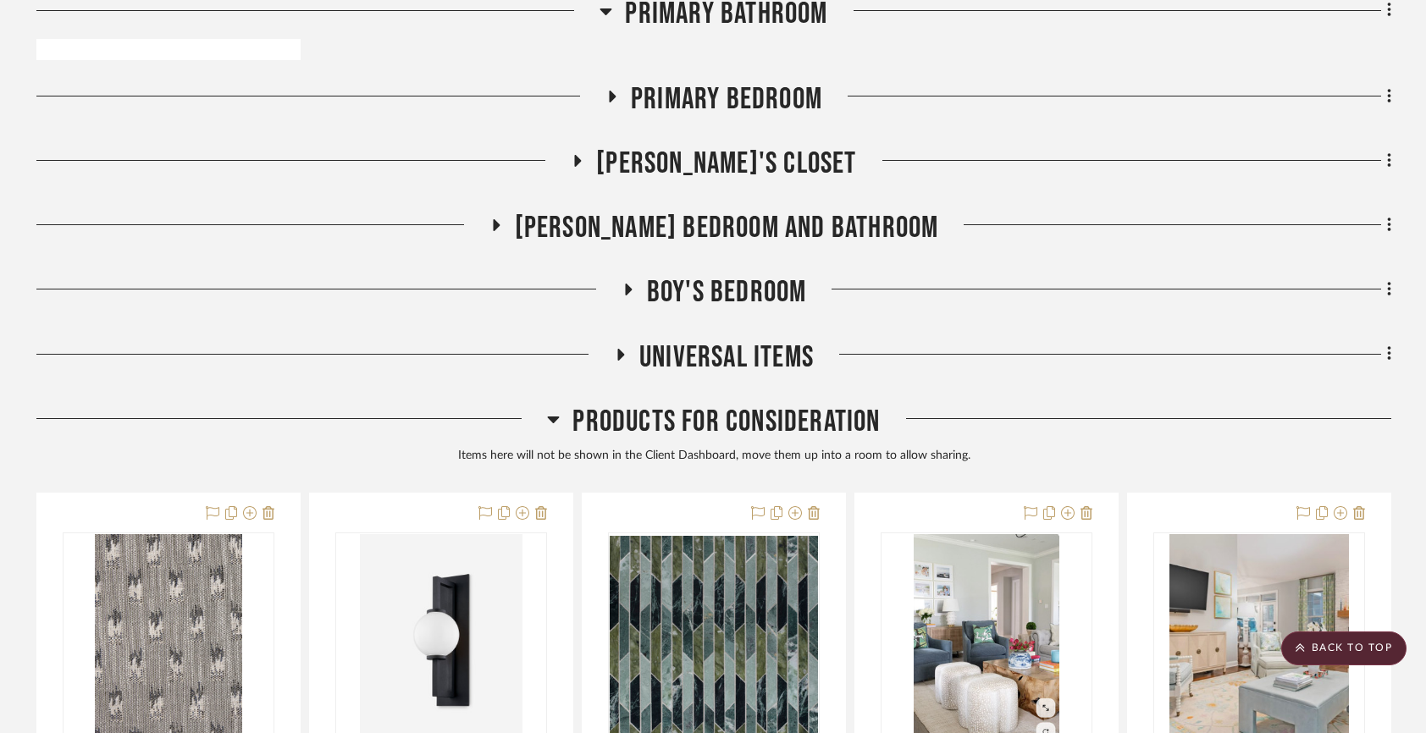
click at [627, 423] on span "Products For Consideration" at bounding box center [725, 422] width 307 height 36
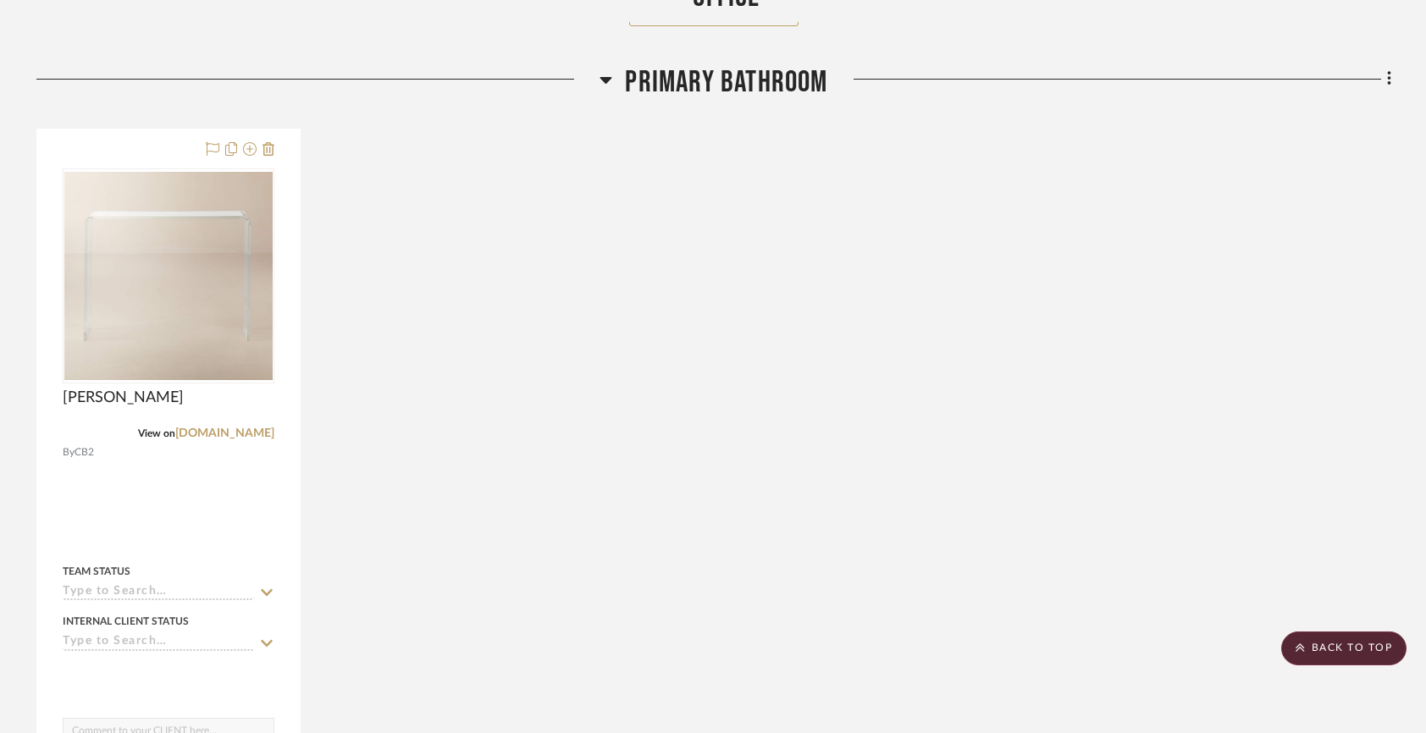
scroll to position [3351, 0]
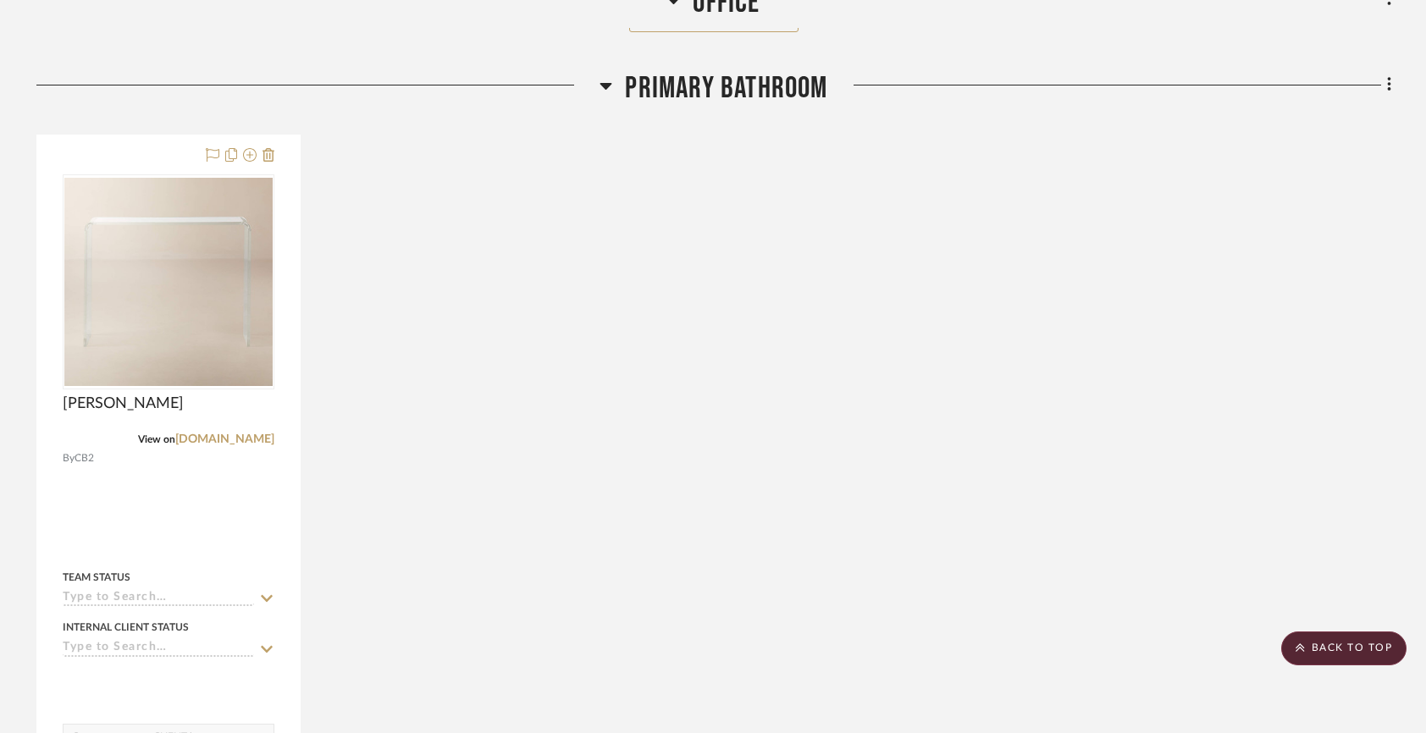
click at [668, 80] on span "Primary Bathroom" at bounding box center [726, 88] width 202 height 36
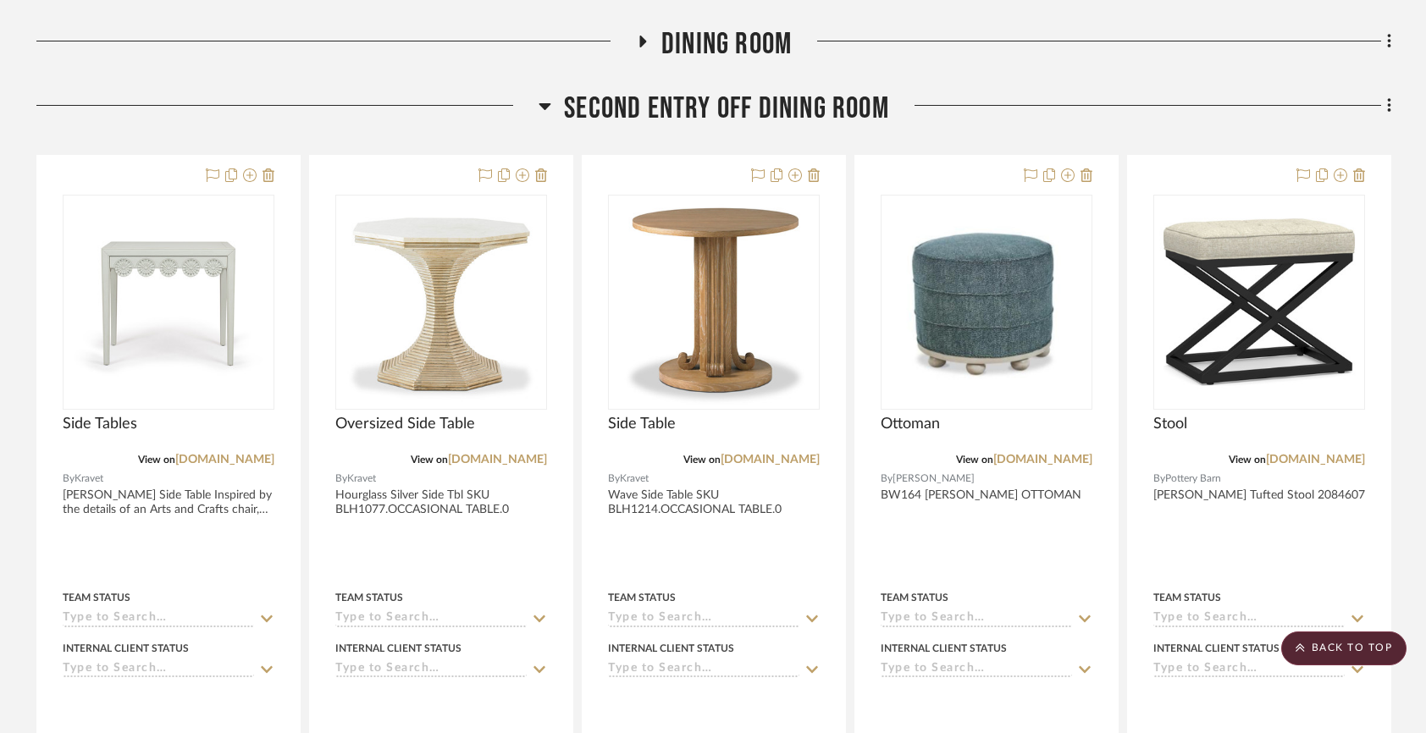
scroll to position [650, 0]
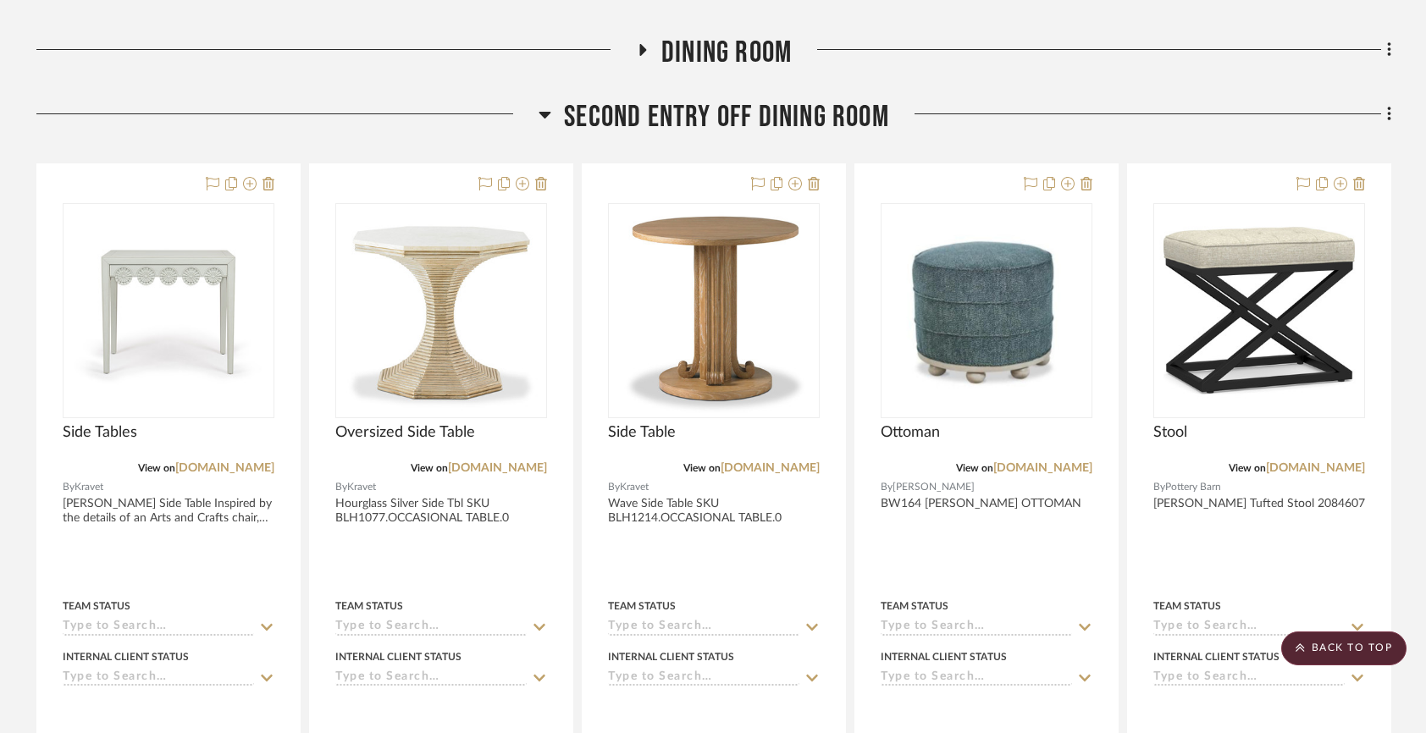
click at [693, 47] on span "Dining Room" at bounding box center [726, 53] width 130 height 36
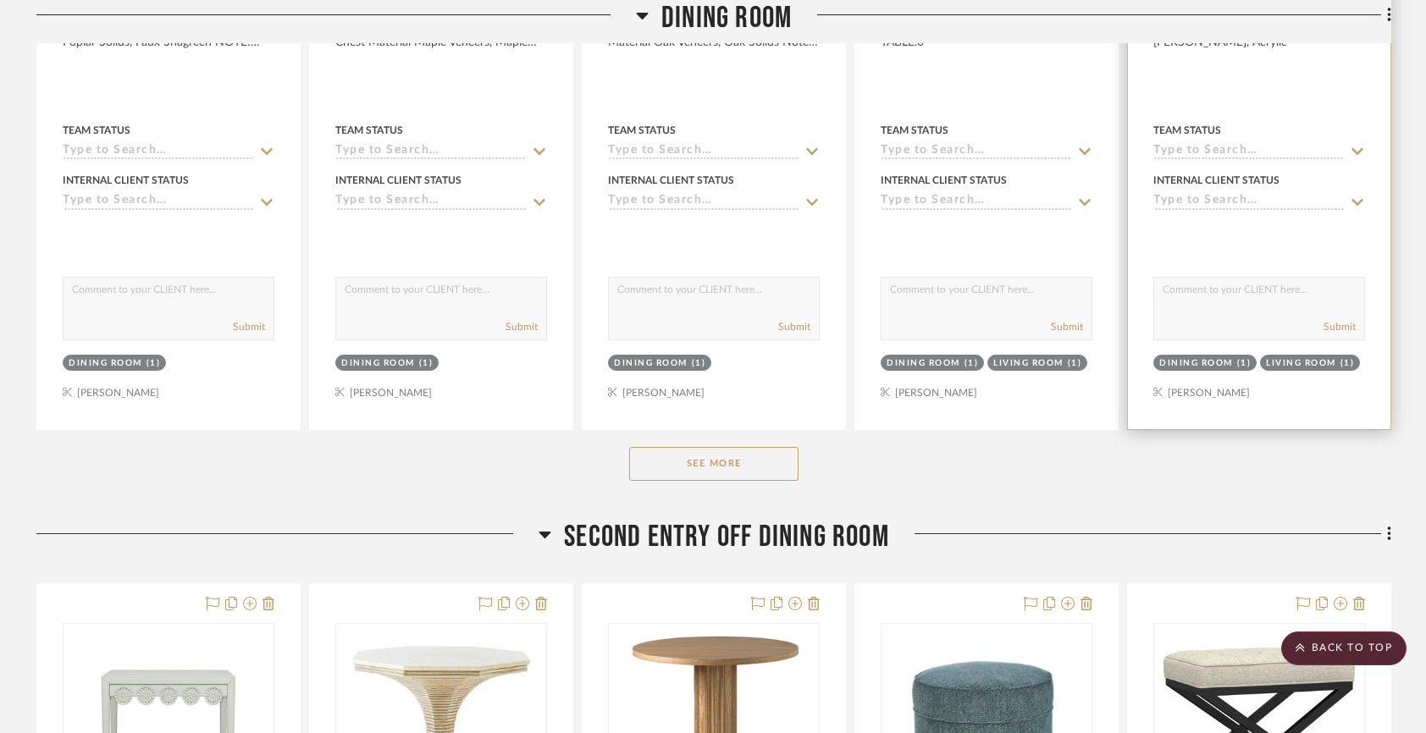
scroll to position [1190, 0]
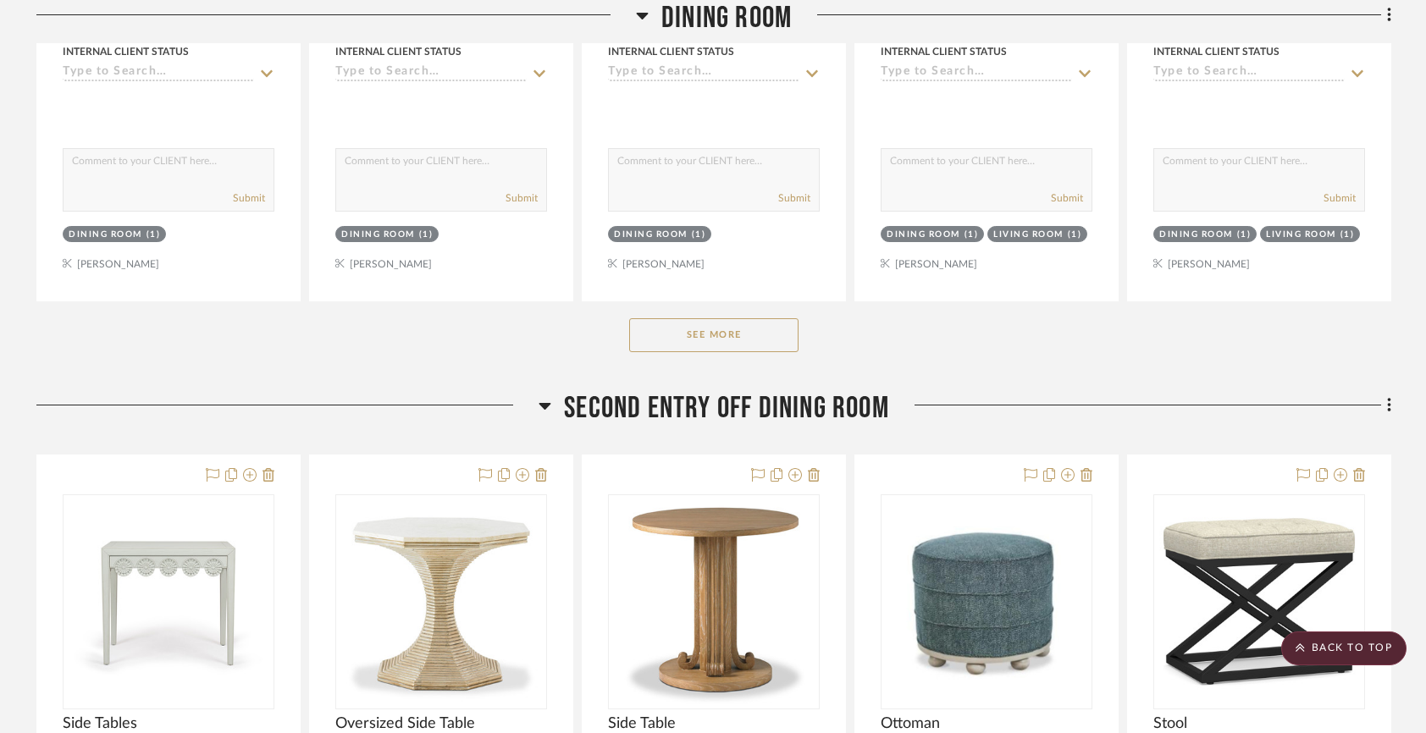
click at [776, 334] on button "See More" at bounding box center [713, 335] width 169 height 34
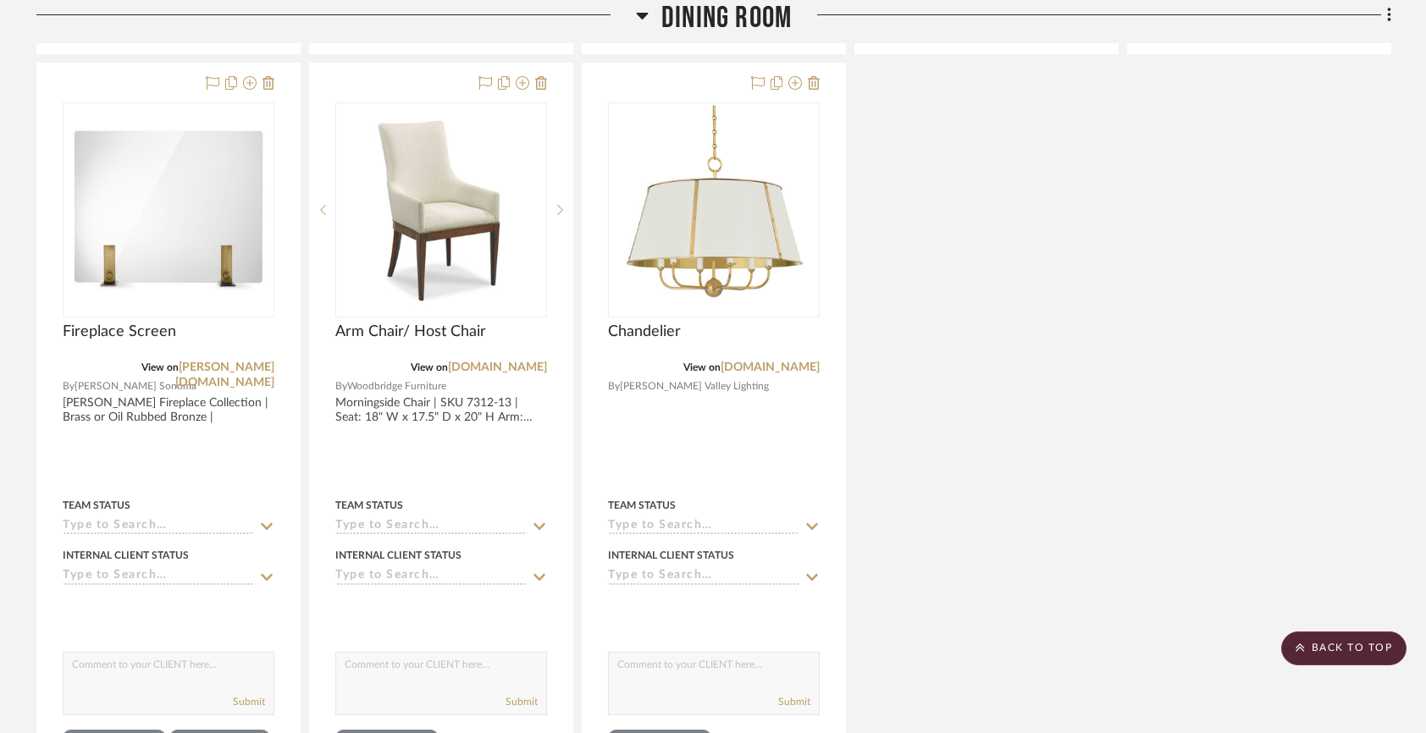
scroll to position [8238, 0]
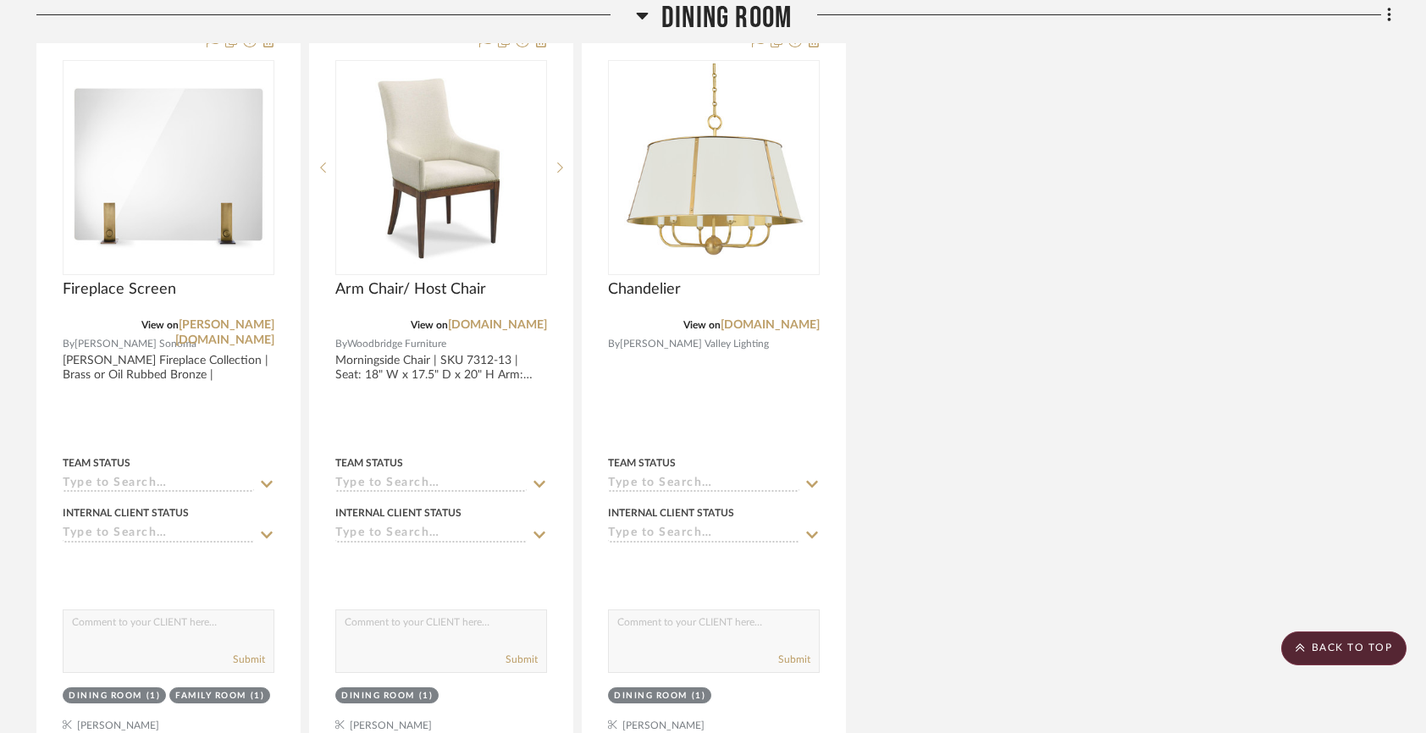
click at [664, 28] on span "Dining Room" at bounding box center [726, 18] width 130 height 36
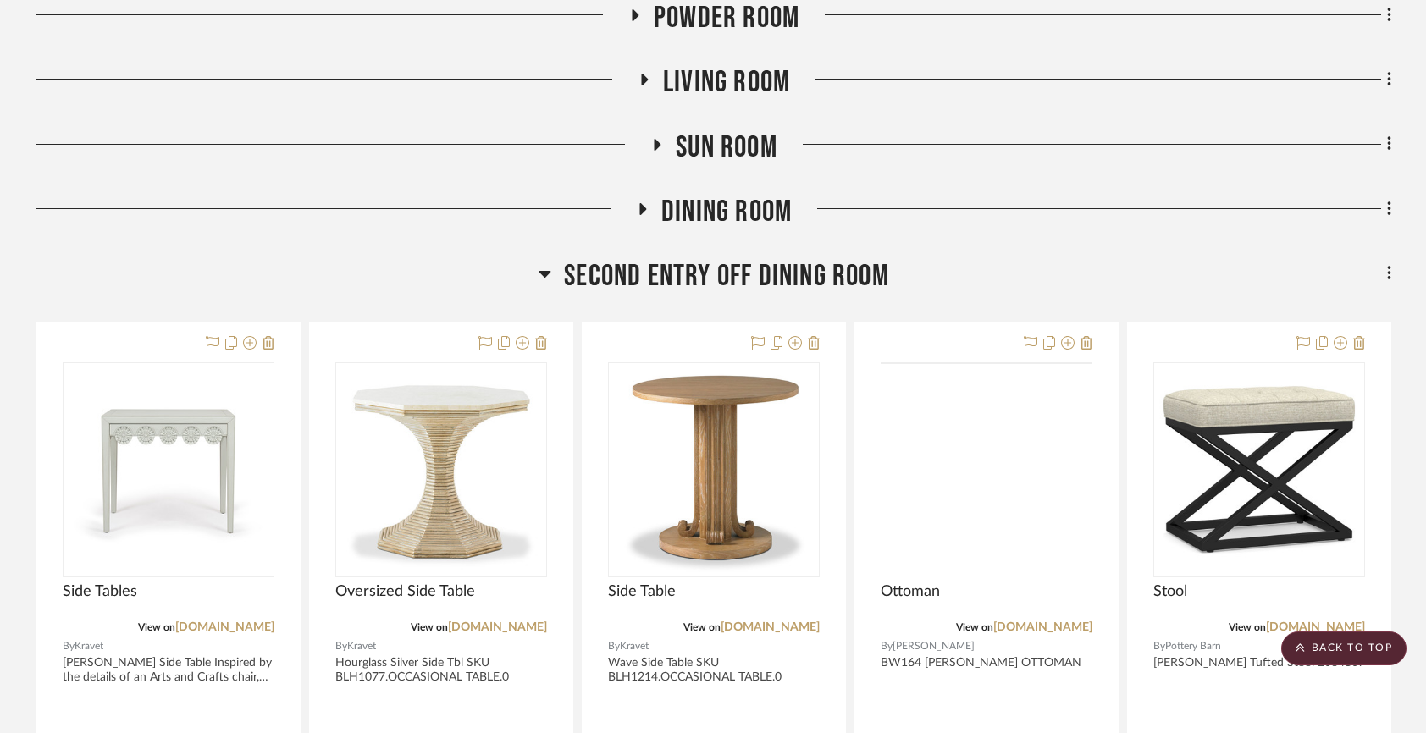
scroll to position [0, 0]
